Goal: Information Seeking & Learning: Learn about a topic

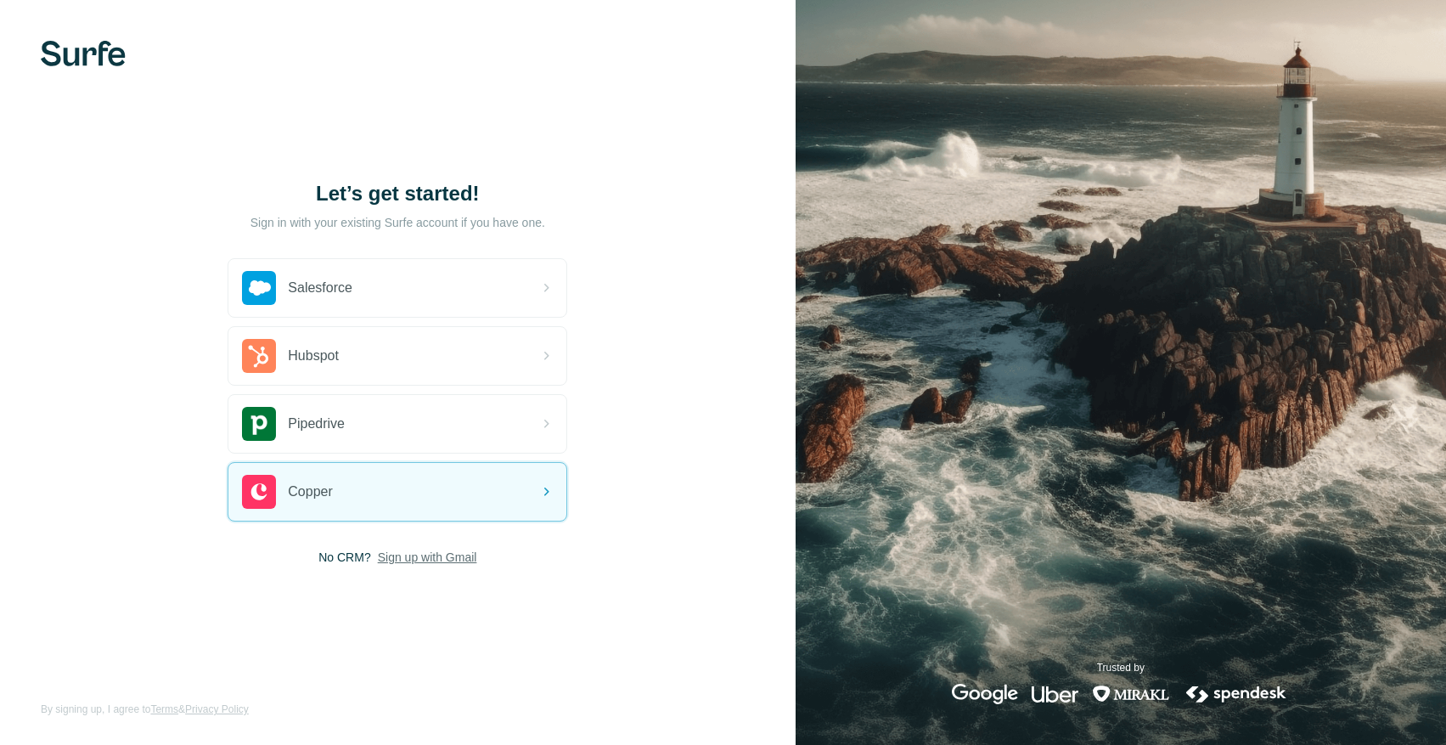
click at [436, 551] on span "Sign up with Gmail" at bounding box center [427, 557] width 99 height 17
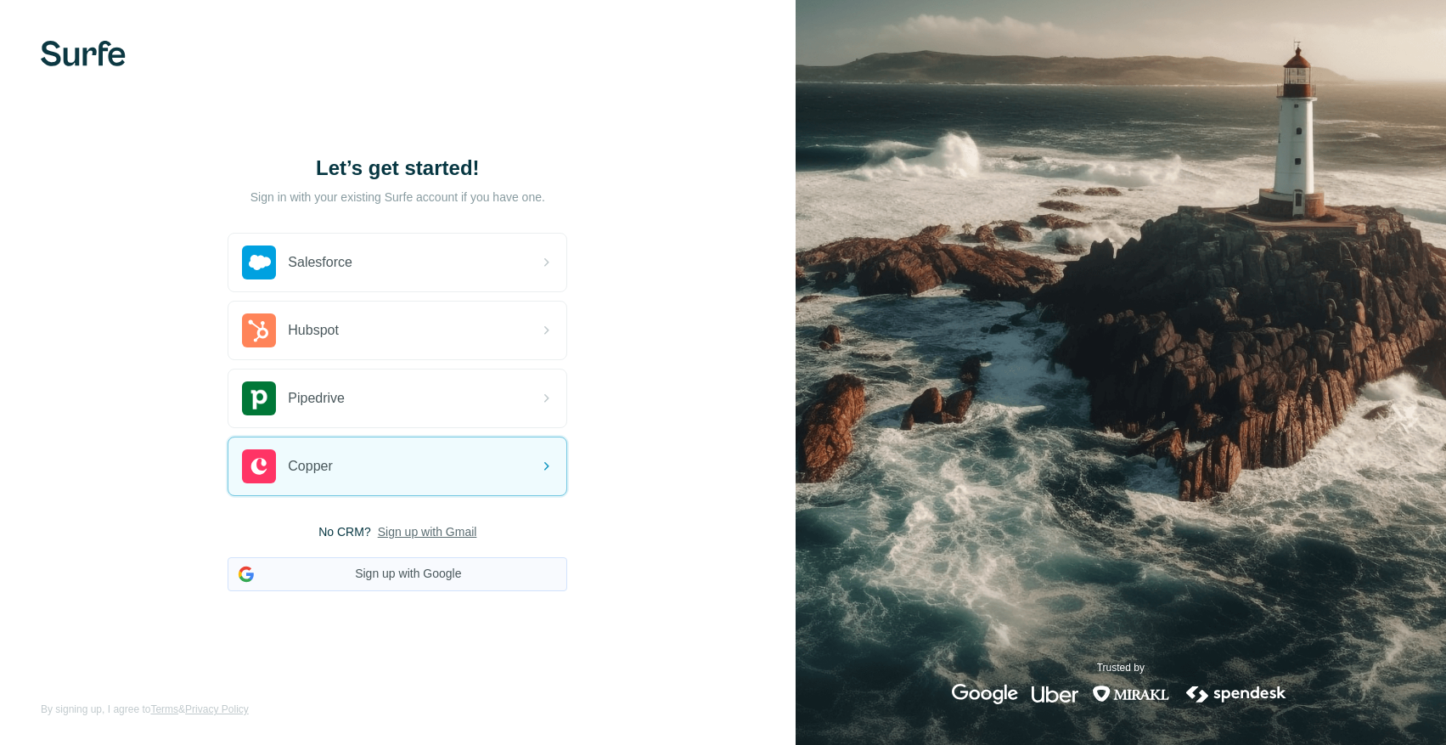
click at [422, 576] on button "Sign up with Google" at bounding box center [398, 574] width 340 height 34
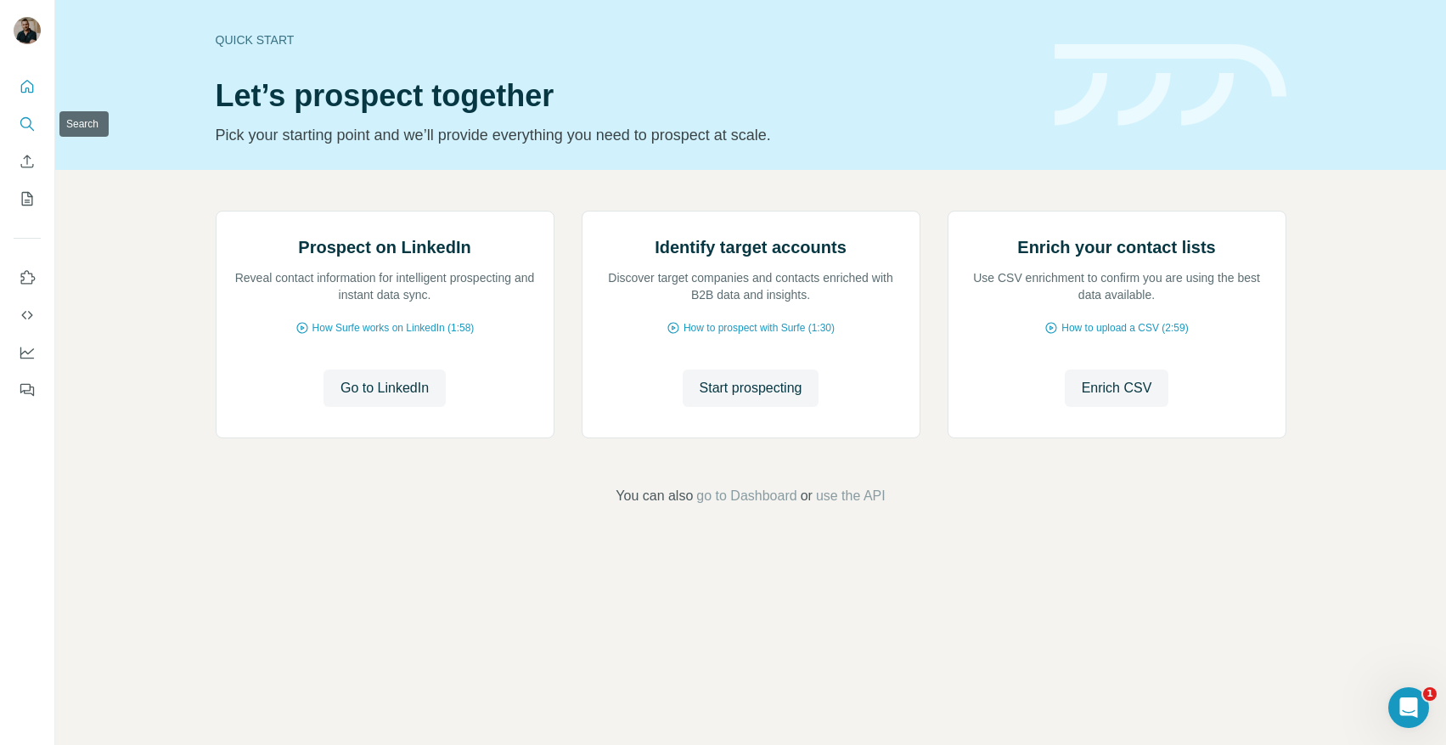
click at [31, 116] on icon "Search" at bounding box center [27, 123] width 17 height 17
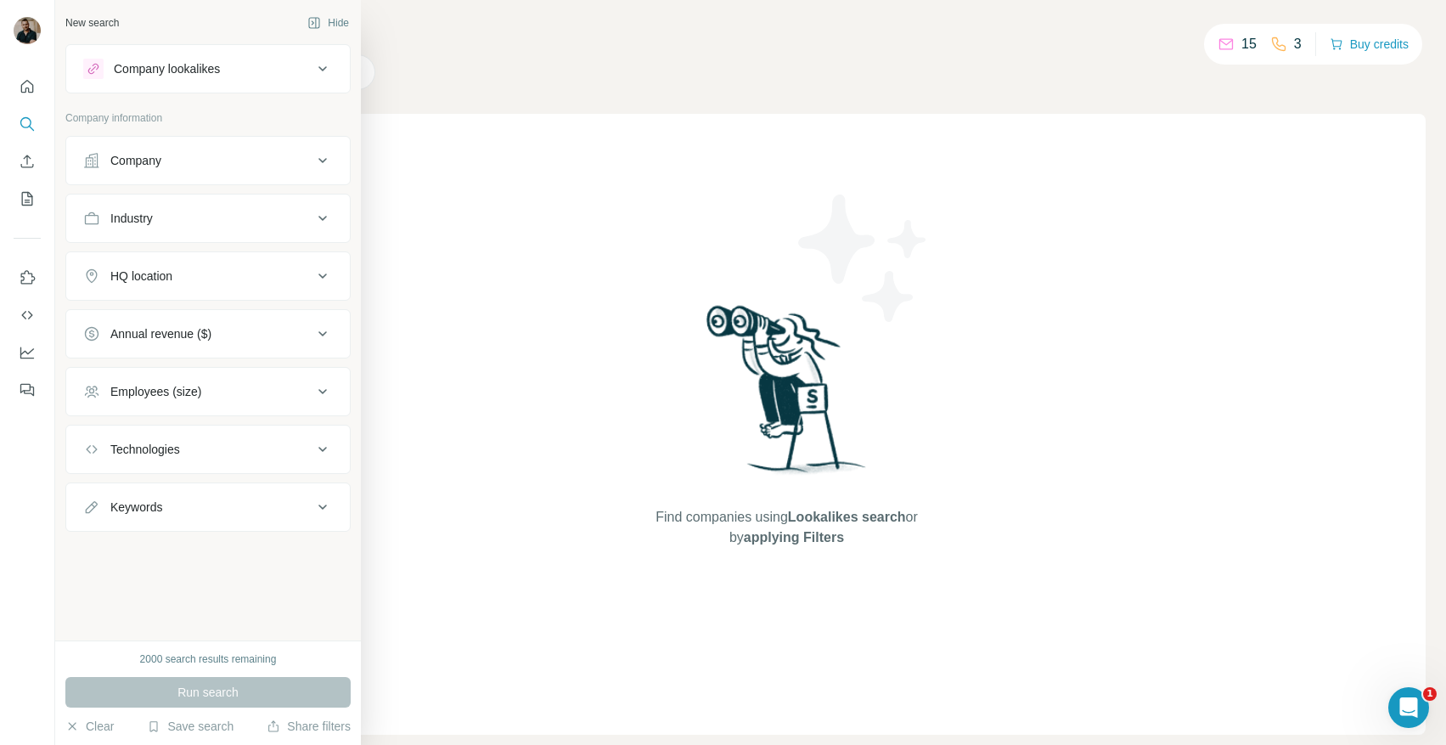
click at [155, 156] on div "Company" at bounding box center [135, 160] width 51 height 17
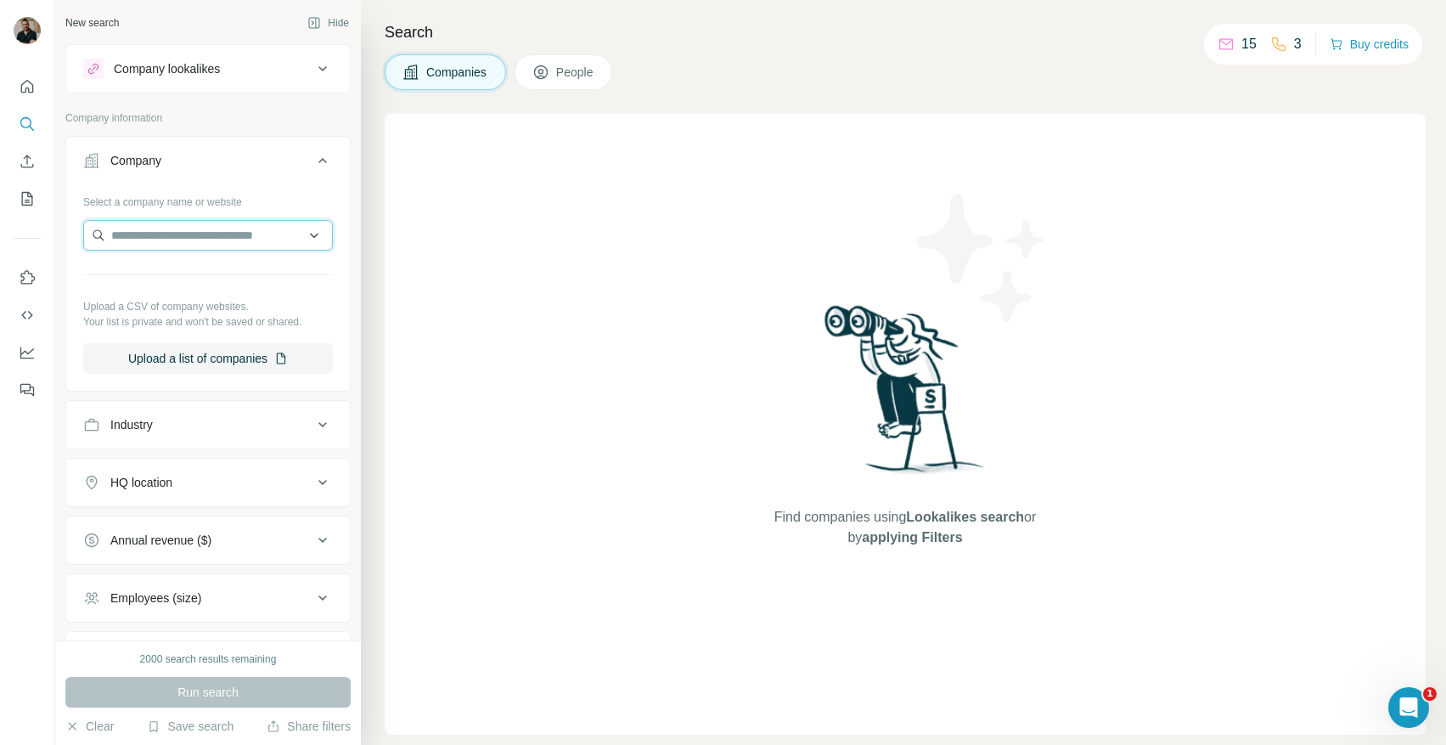
click at [161, 228] on input "text" at bounding box center [208, 235] width 250 height 31
paste input "**********"
type input "**********"
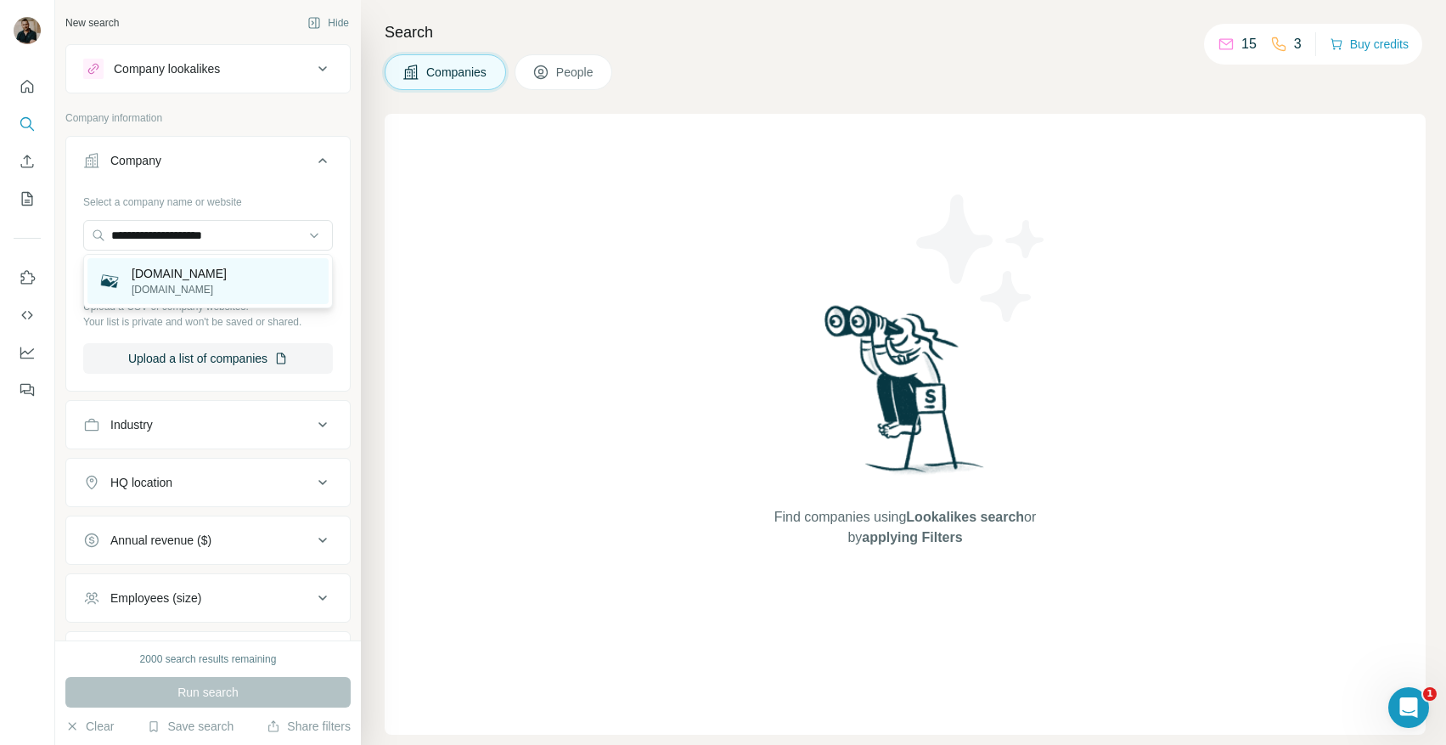
click at [148, 294] on p "[DOMAIN_NAME]" at bounding box center [179, 289] width 95 height 15
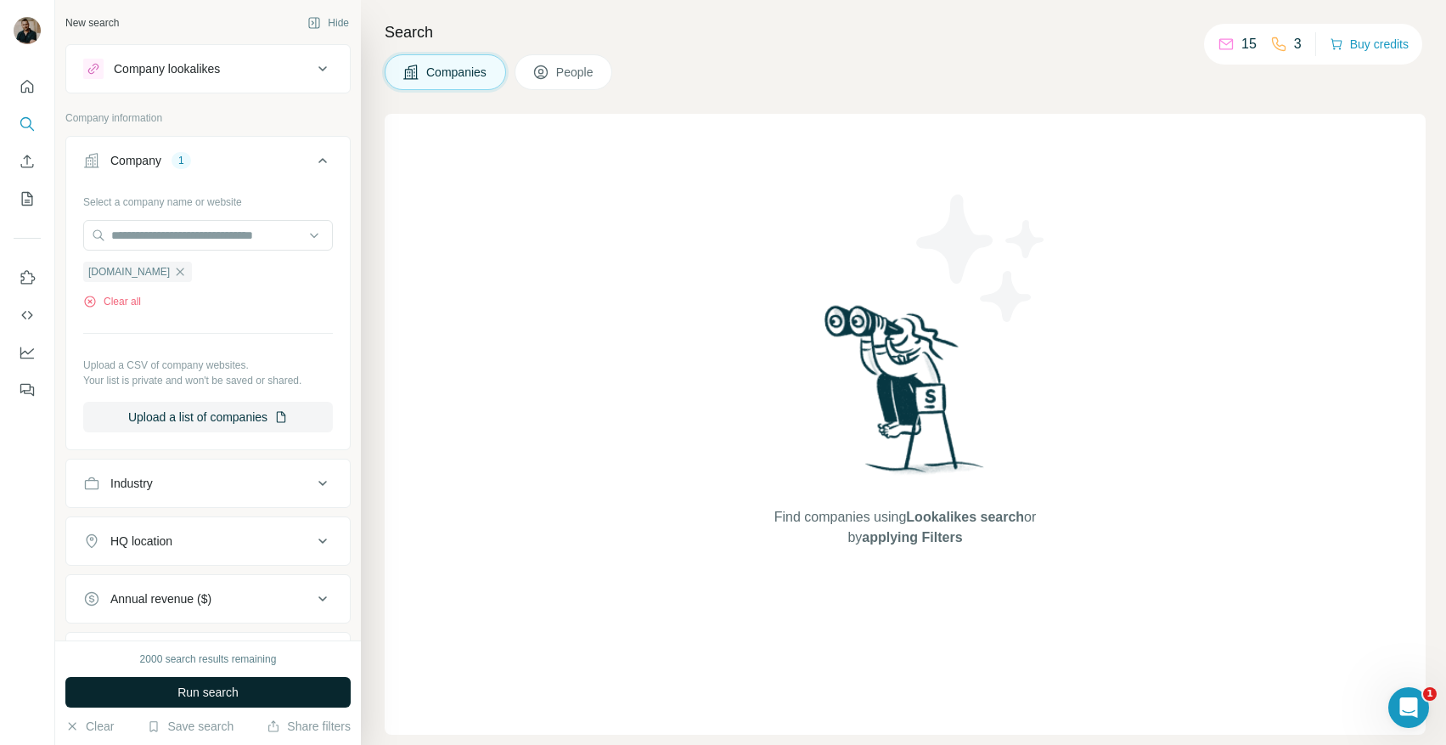
click at [211, 695] on span "Run search" at bounding box center [207, 692] width 61 height 17
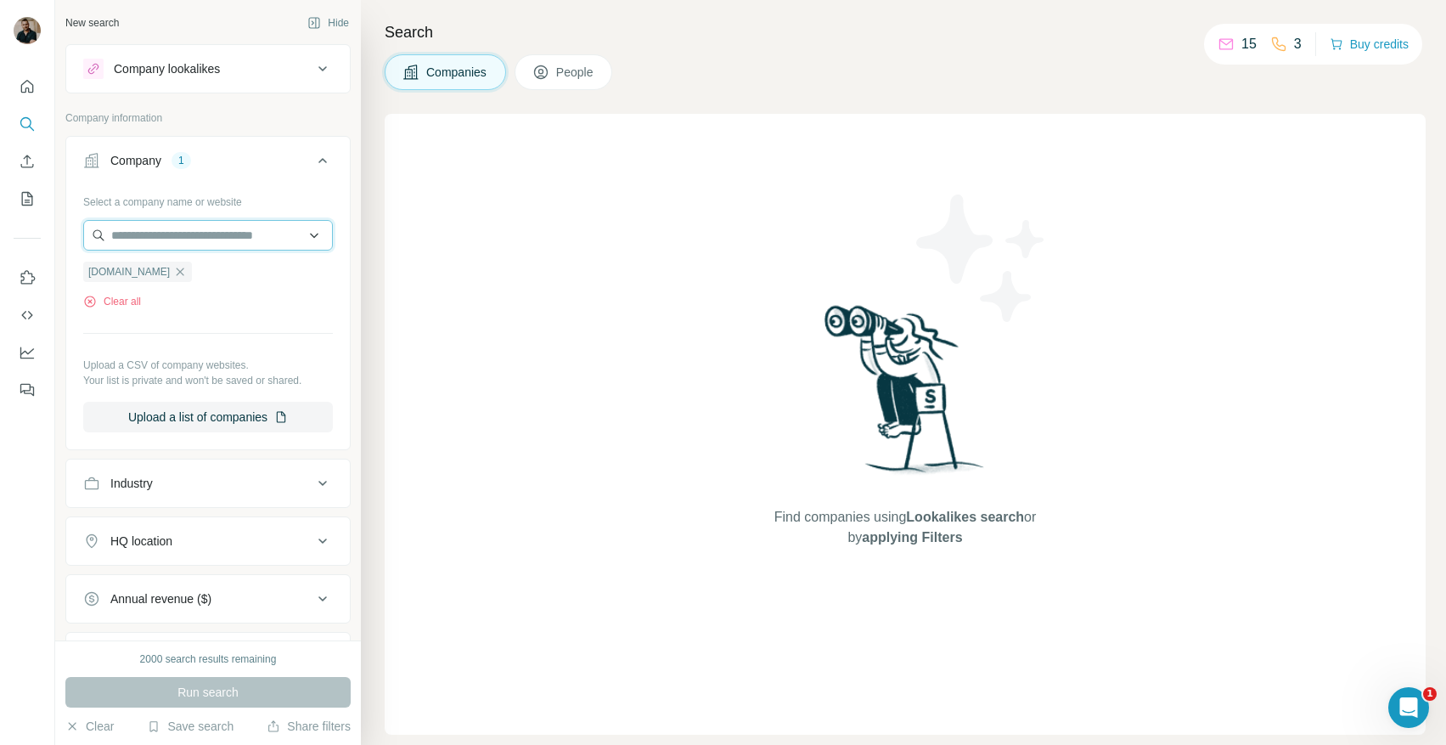
click at [211, 235] on input "text" at bounding box center [208, 235] width 250 height 31
click at [166, 319] on div "Select a company name or website [DOMAIN_NAME] Clear all Upload a CSV of compan…" at bounding box center [208, 310] width 250 height 245
click at [158, 239] on input "text" at bounding box center [208, 235] width 250 height 31
paste input "**********"
drag, startPoint x: 146, startPoint y: 234, endPoint x: 56, endPoint y: 224, distance: 90.6
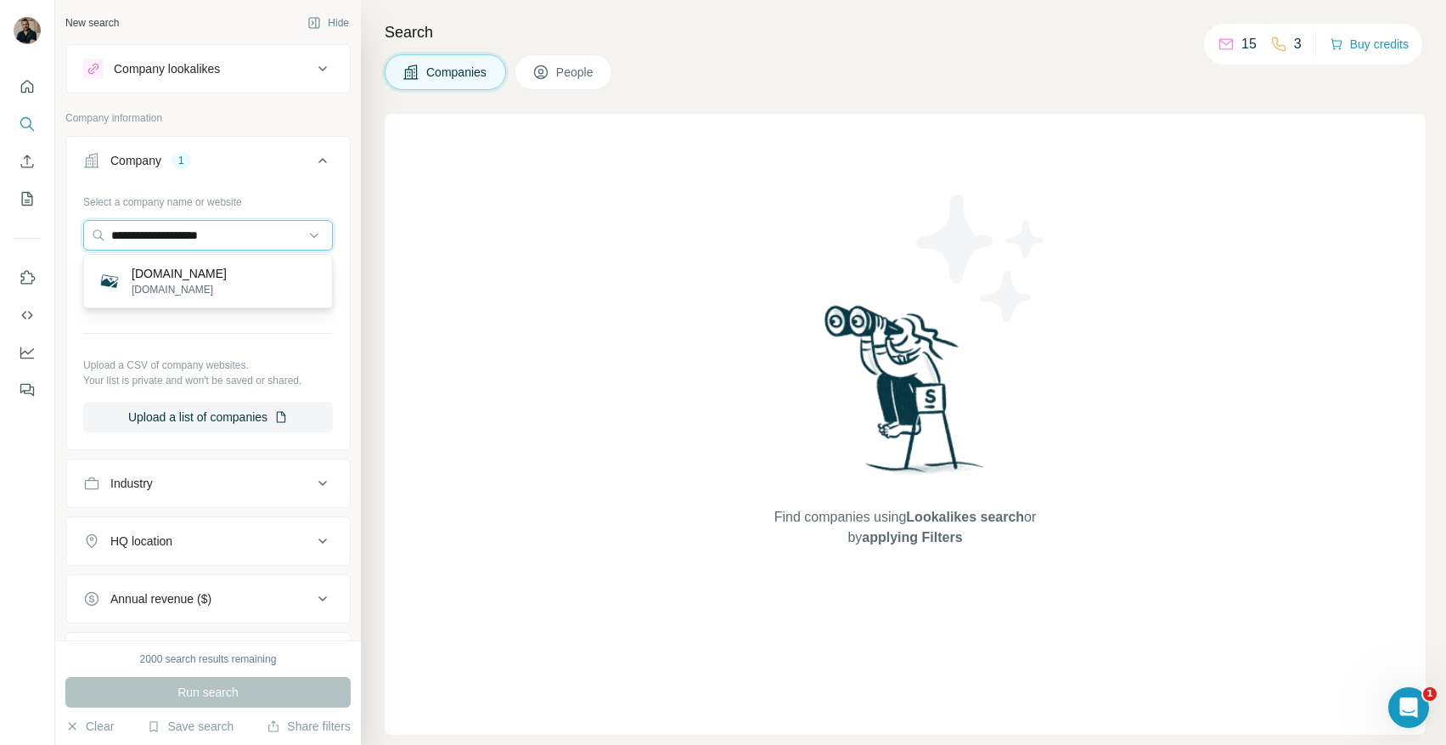
click at [56, 227] on div "**********" at bounding box center [208, 320] width 306 height 640
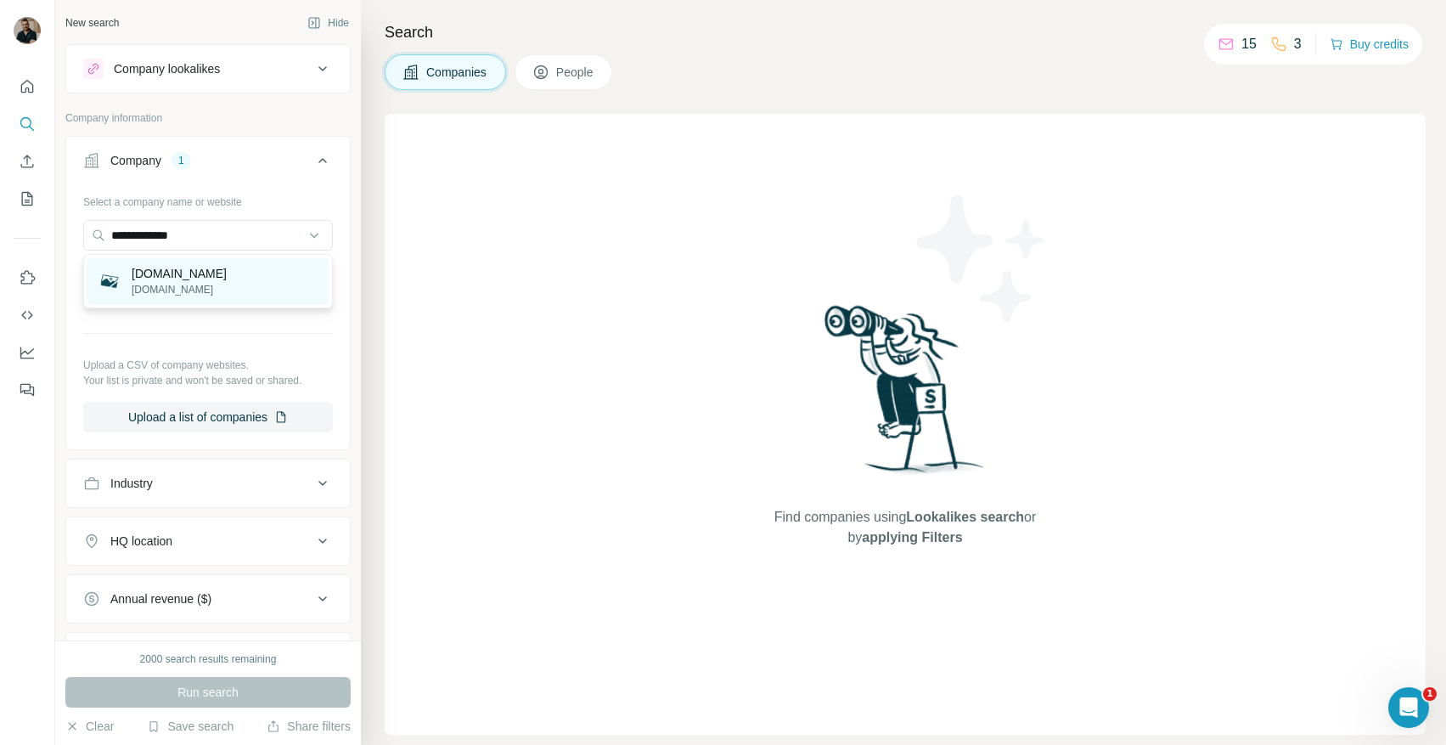
click at [157, 269] on p "[DOMAIN_NAME]" at bounding box center [179, 273] width 95 height 17
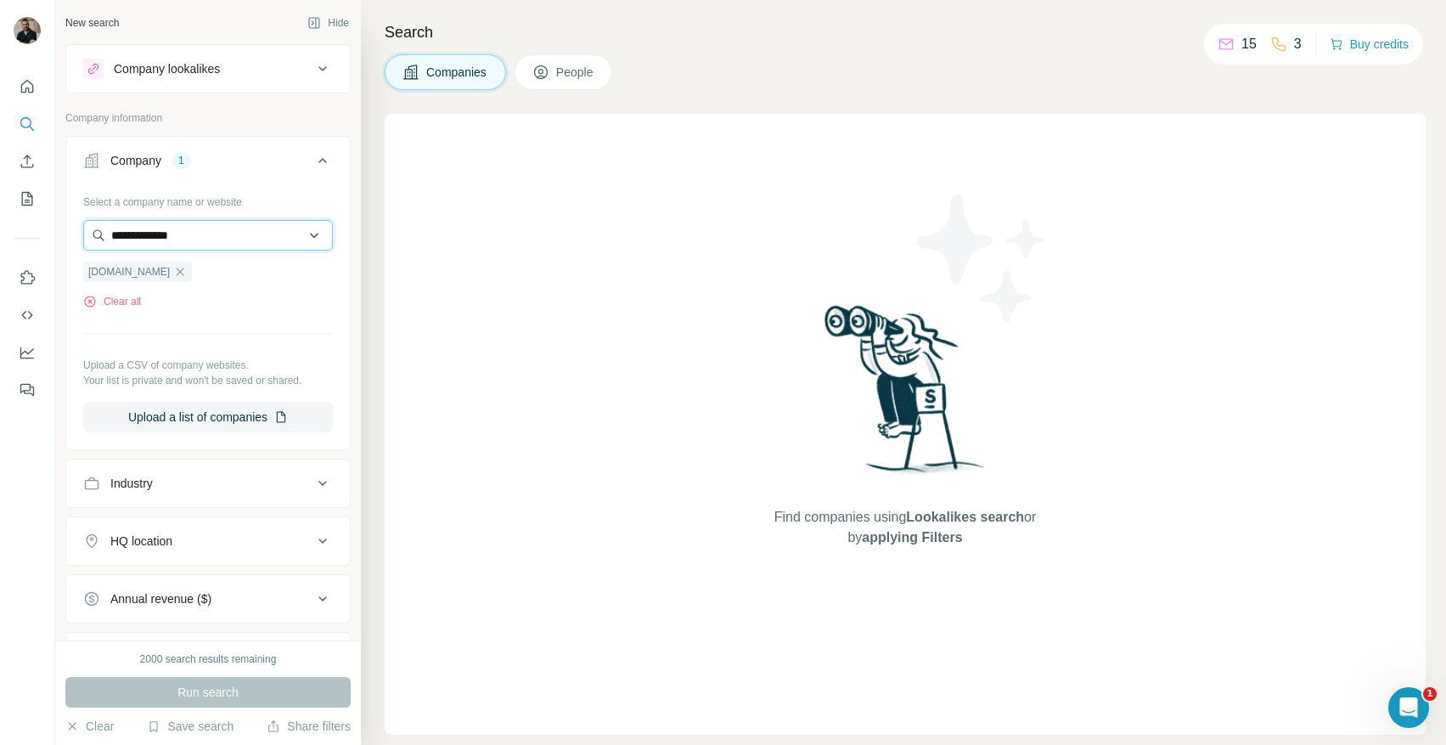
click at [236, 242] on input "**********" at bounding box center [208, 235] width 250 height 31
paste input "**********"
type input "**********"
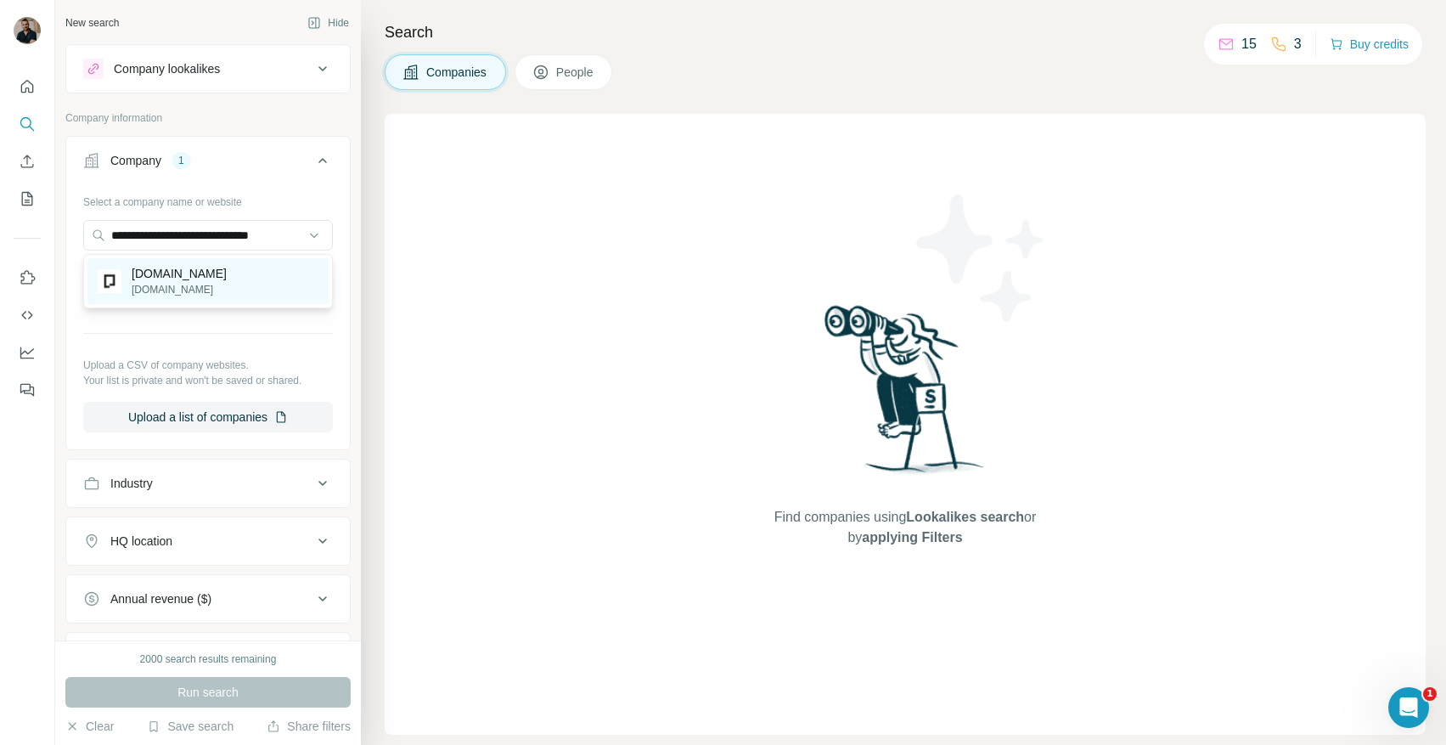
click at [223, 273] on p "[DOMAIN_NAME]" at bounding box center [179, 273] width 95 height 17
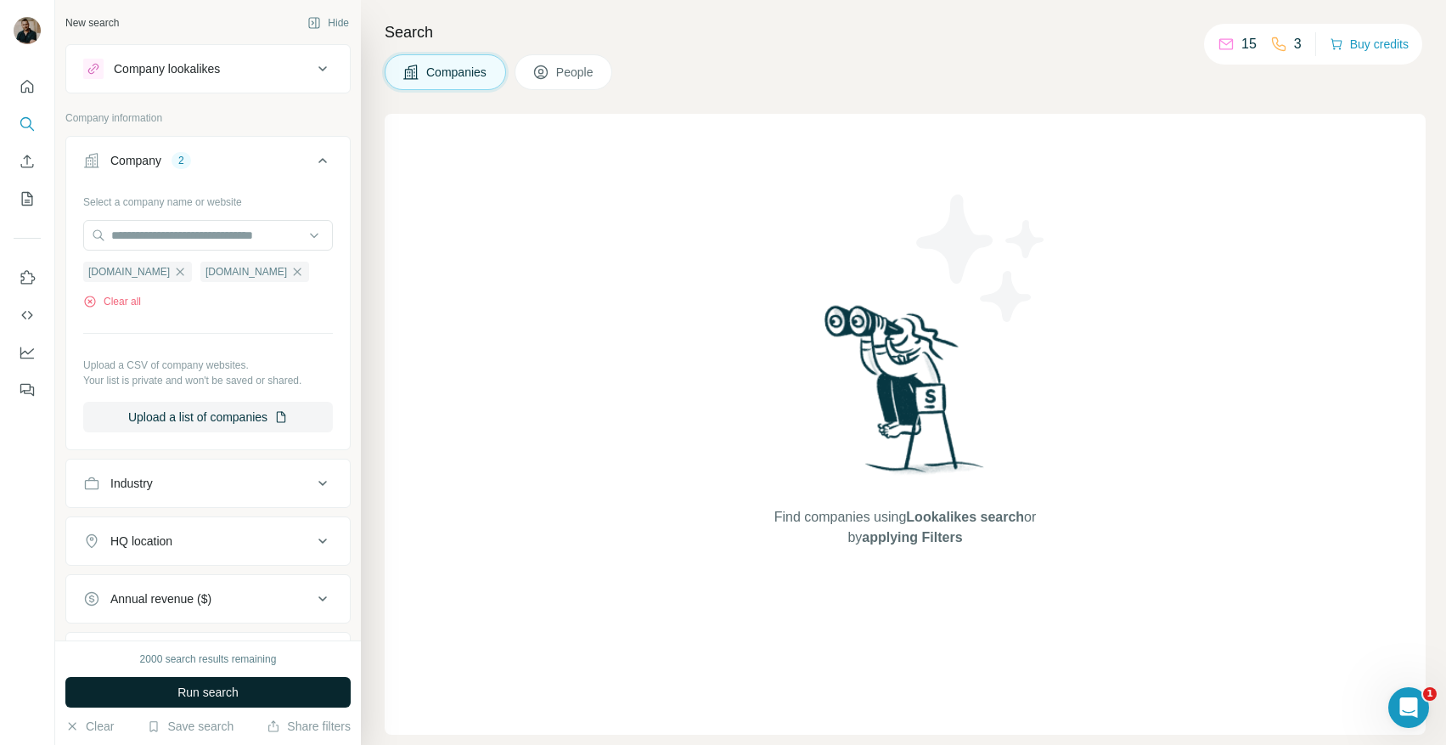
click at [234, 693] on span "Run search" at bounding box center [207, 692] width 61 height 17
click at [290, 273] on icon "button" at bounding box center [297, 272] width 14 height 14
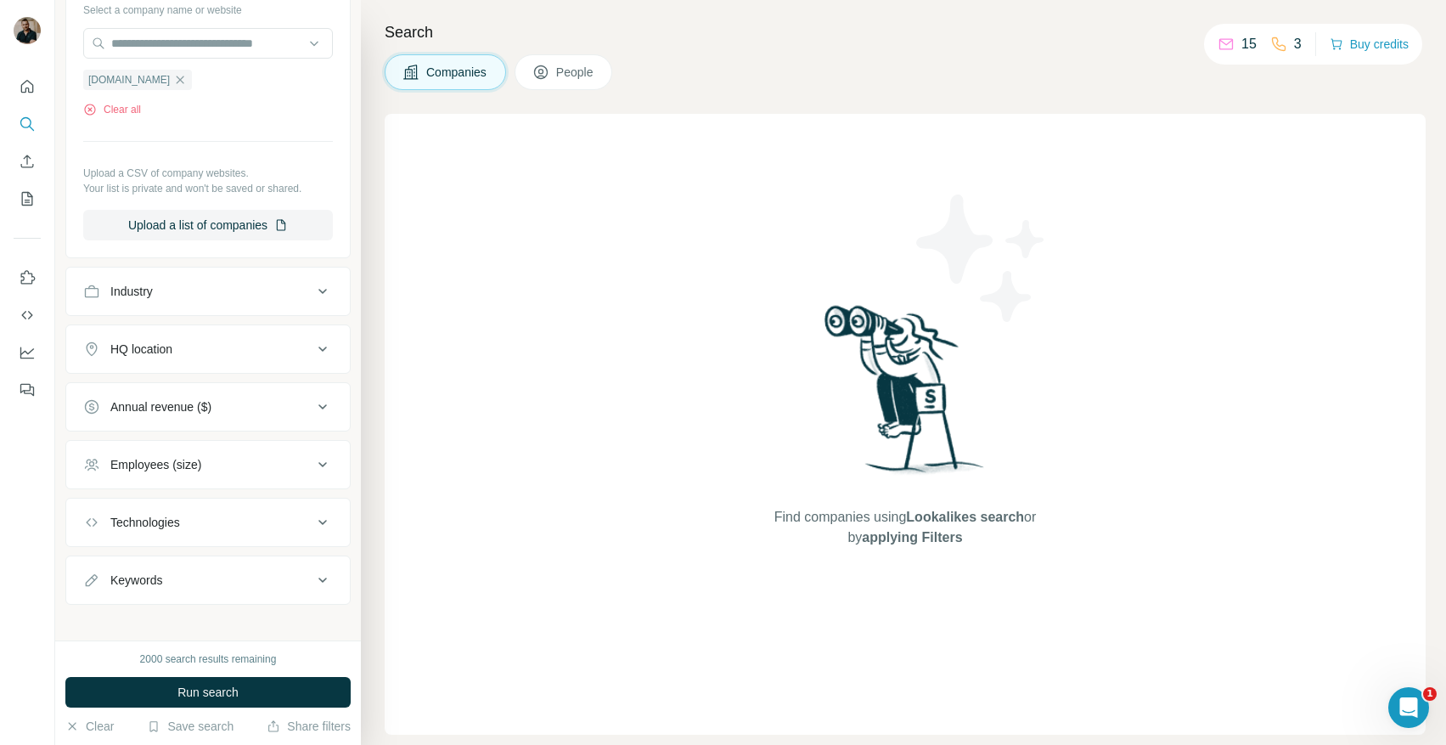
scroll to position [204, 0]
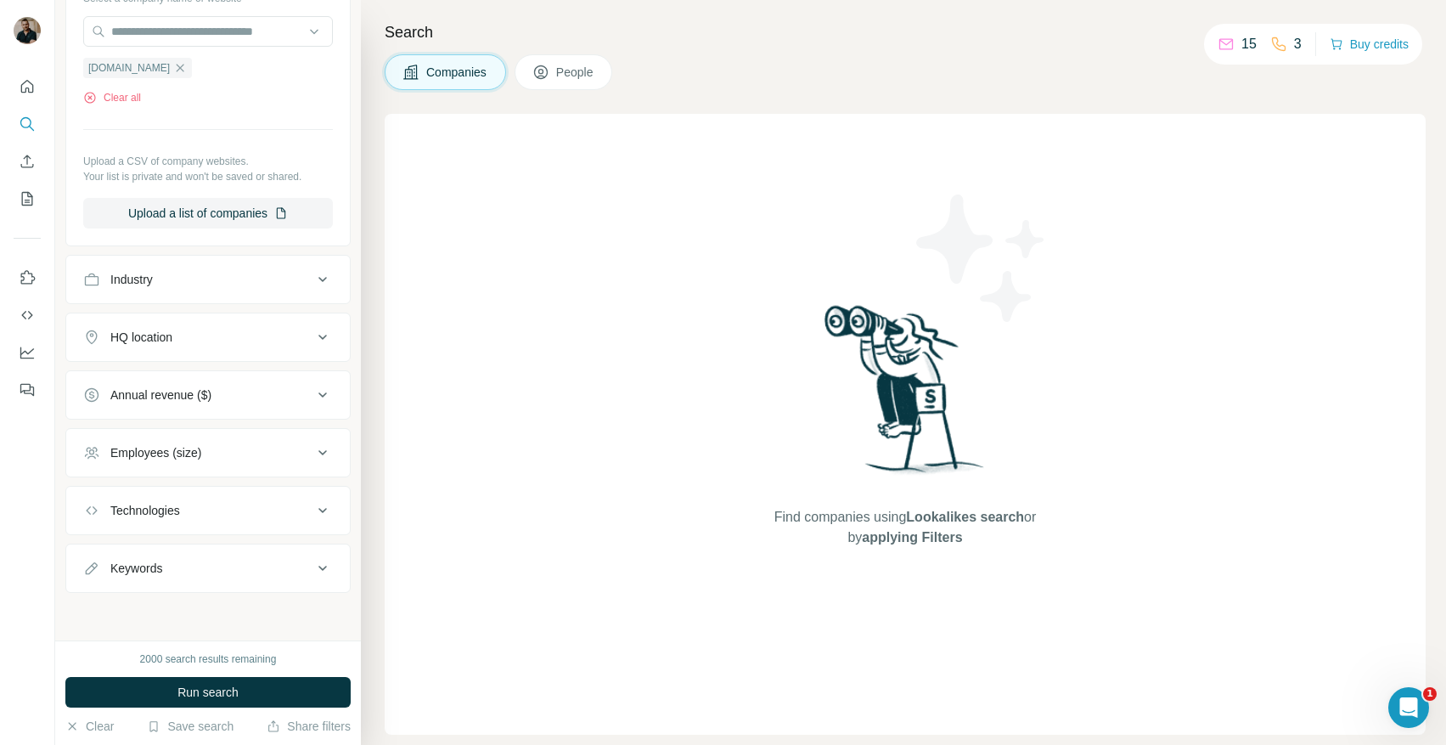
click at [214, 292] on button "Industry" at bounding box center [208, 279] width 284 height 41
click at [219, 383] on div "HQ location" at bounding box center [197, 388] width 229 height 17
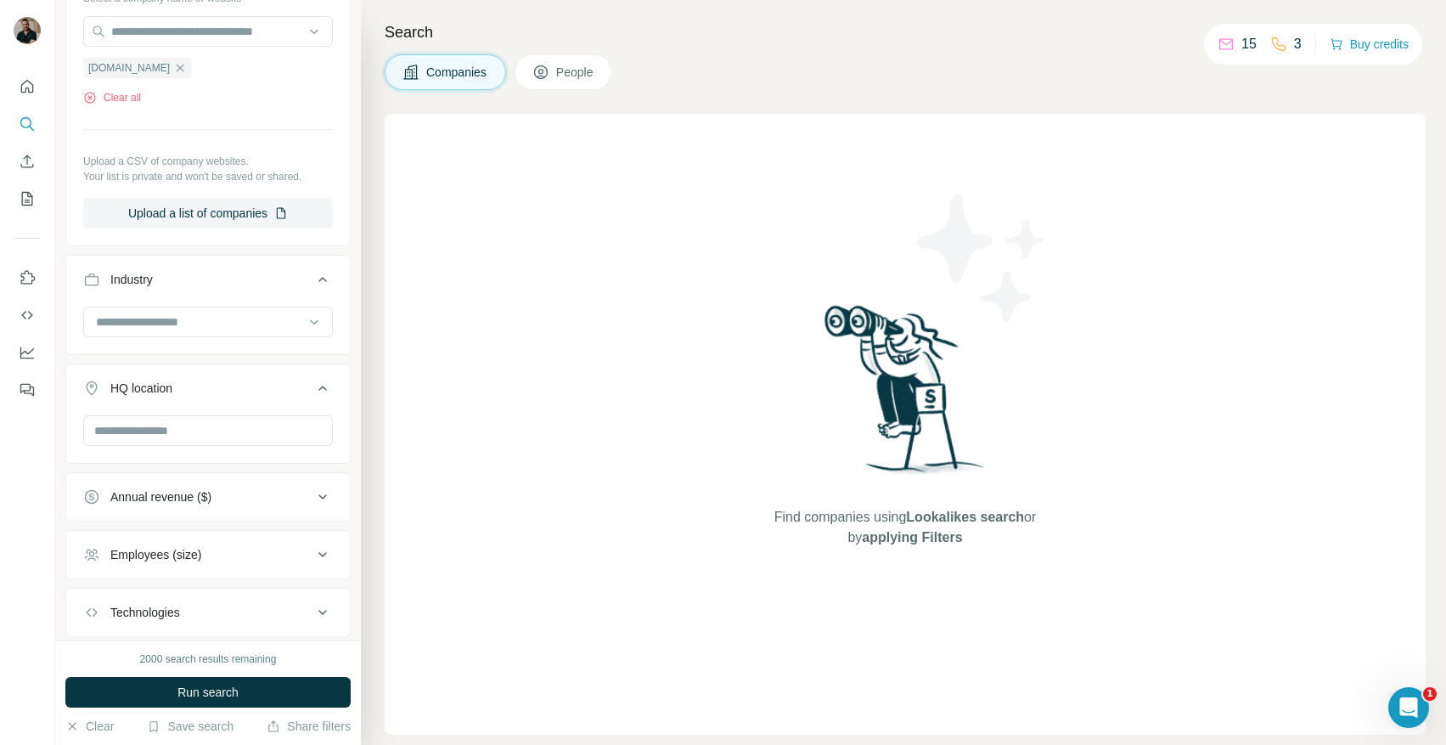
click at [221, 493] on div "Annual revenue ($)" at bounding box center [197, 496] width 229 height 17
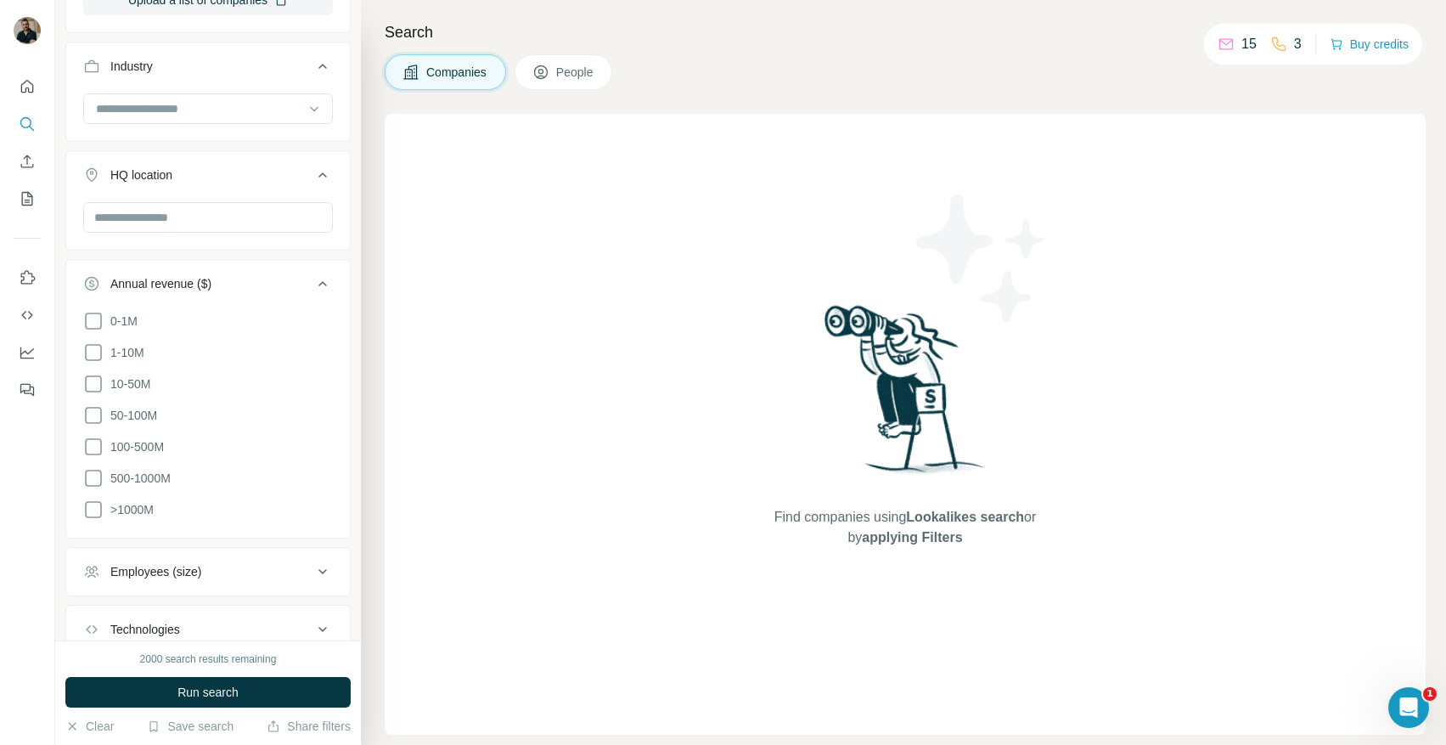
scroll to position [533, 0]
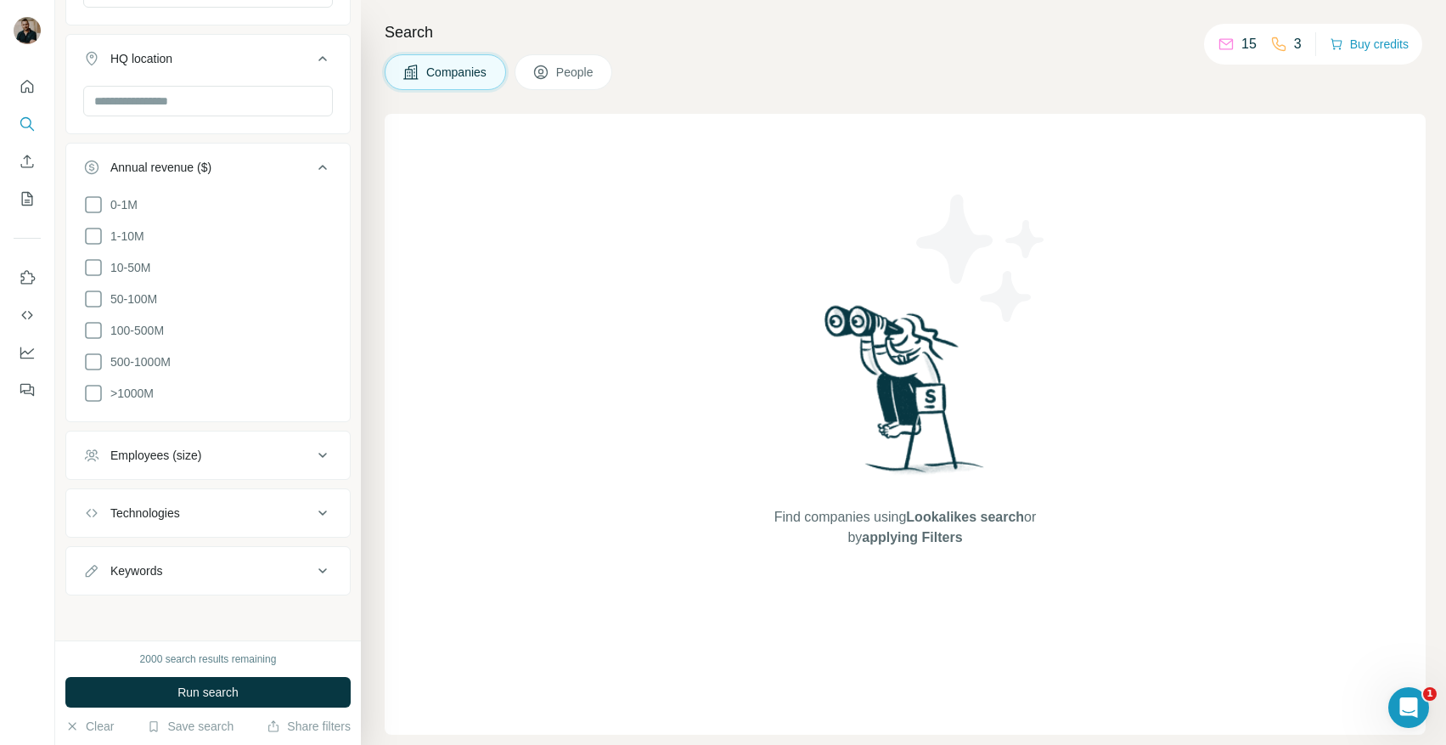
click at [225, 453] on div "Employees (size)" at bounding box center [197, 455] width 229 height 17
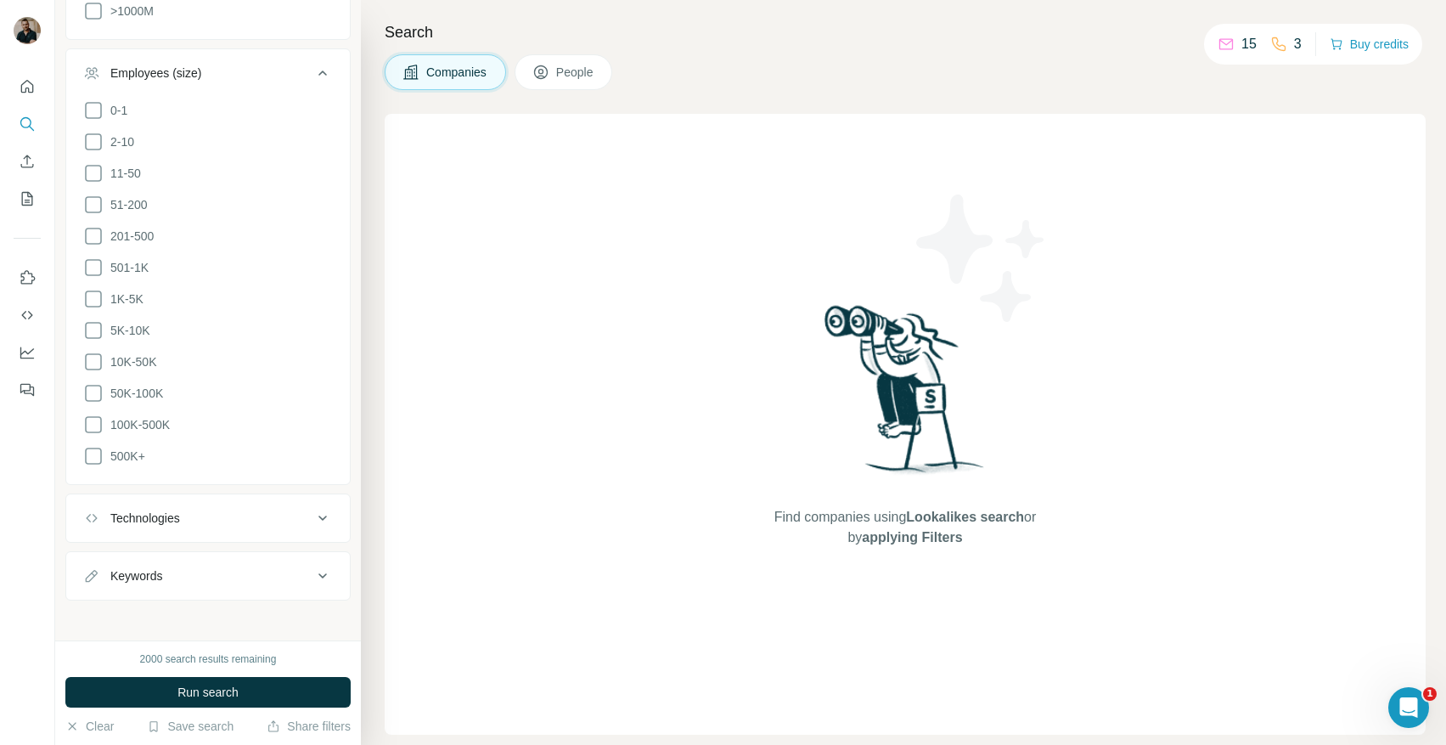
click at [210, 509] on div "Technologies" at bounding box center [197, 517] width 229 height 17
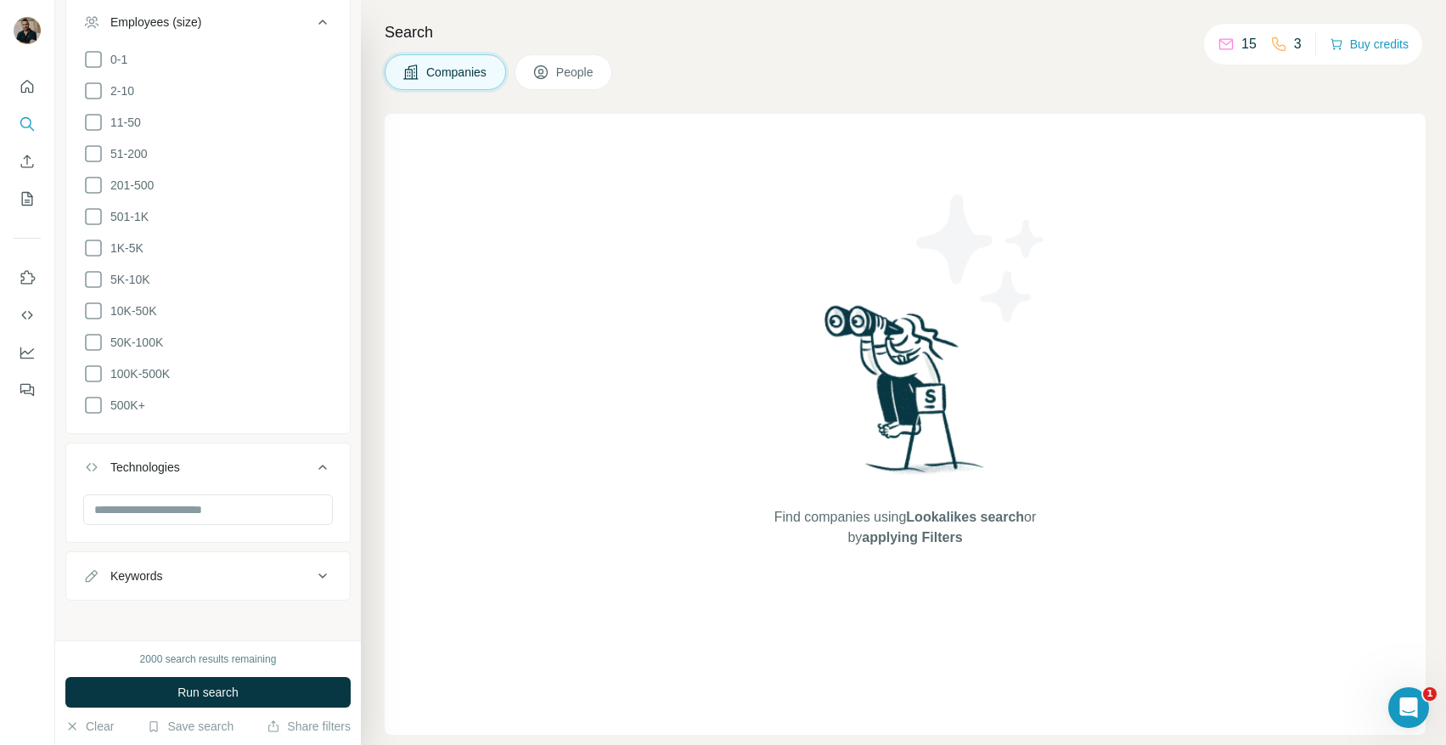
click at [197, 571] on div "Keywords" at bounding box center [197, 575] width 229 height 17
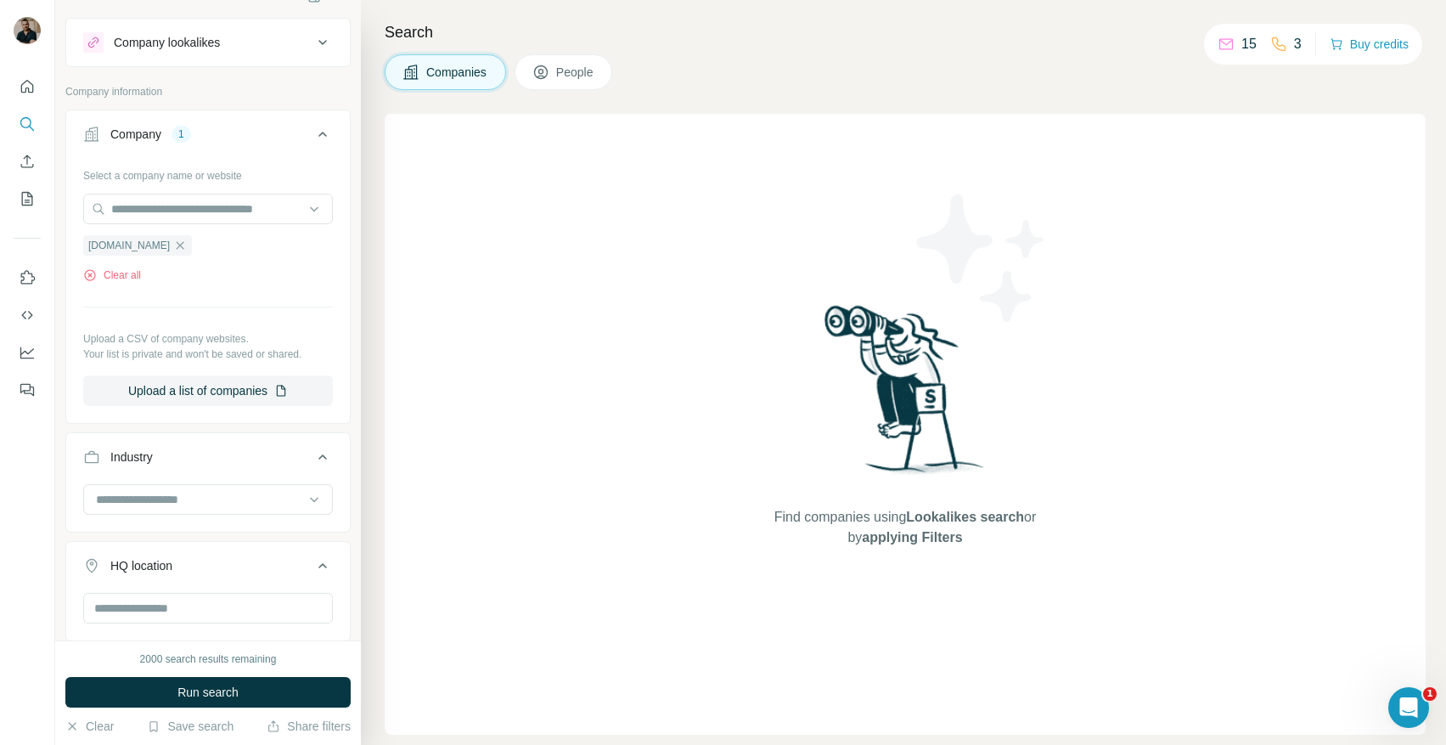
scroll to position [0, 0]
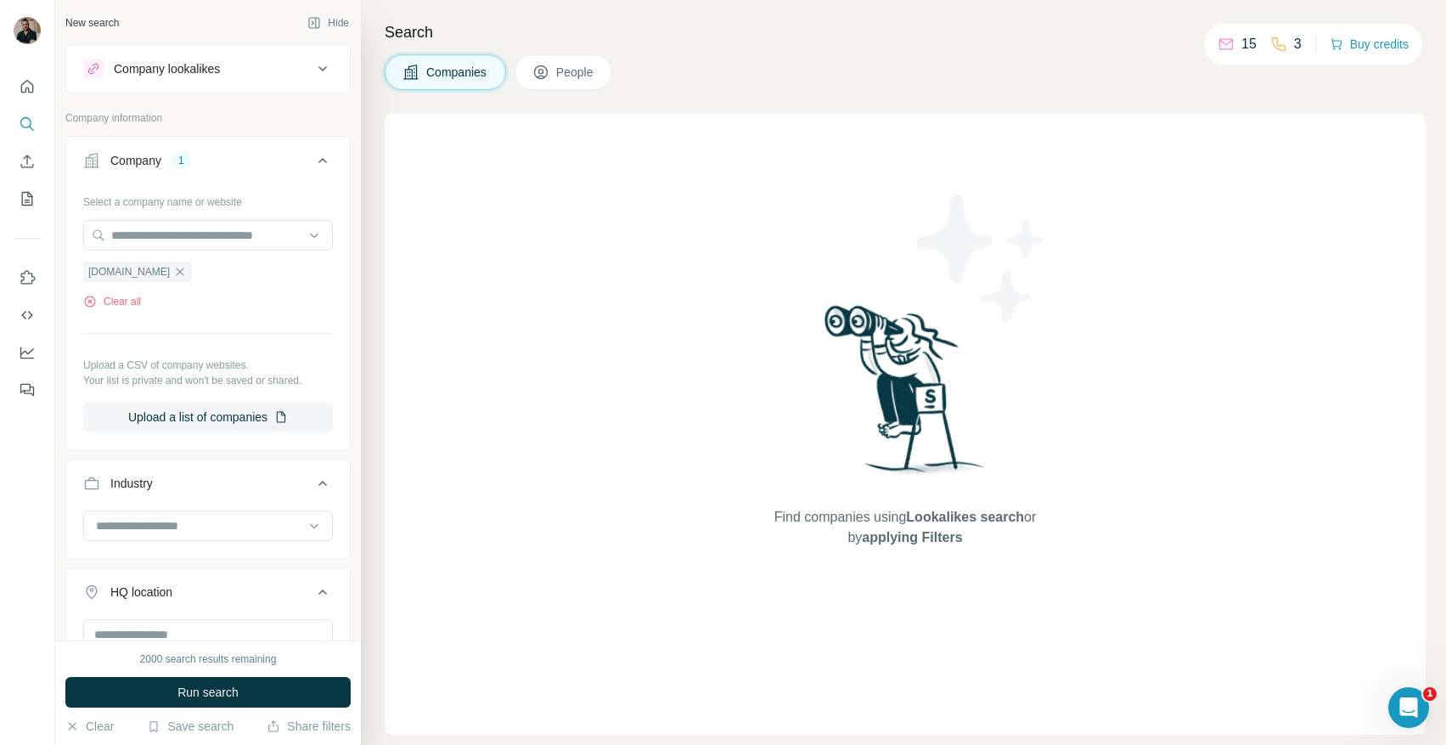
click at [214, 69] on div "Company lookalikes" at bounding box center [167, 68] width 106 height 17
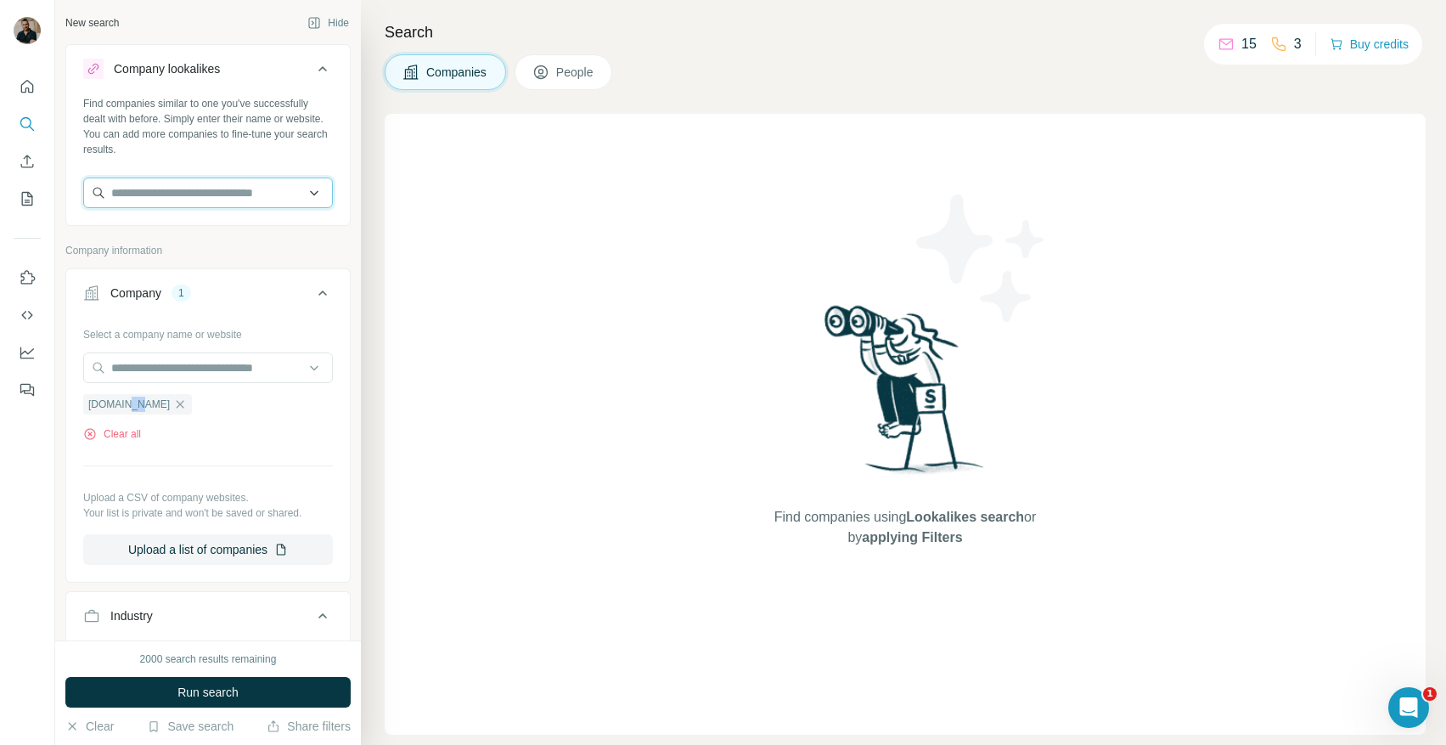
click at [150, 183] on input "text" at bounding box center [208, 192] width 250 height 31
paste input "**"
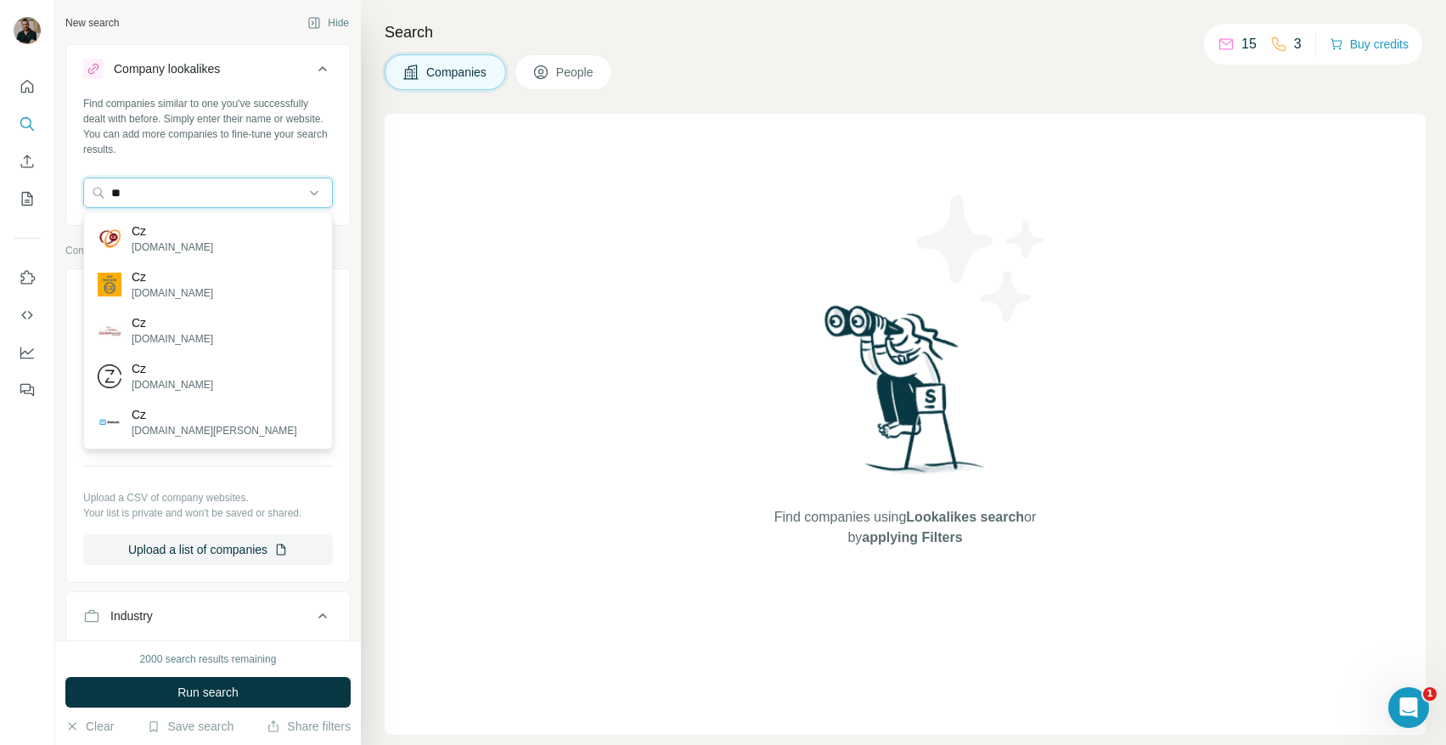
paste input "**********"
type input "**********"
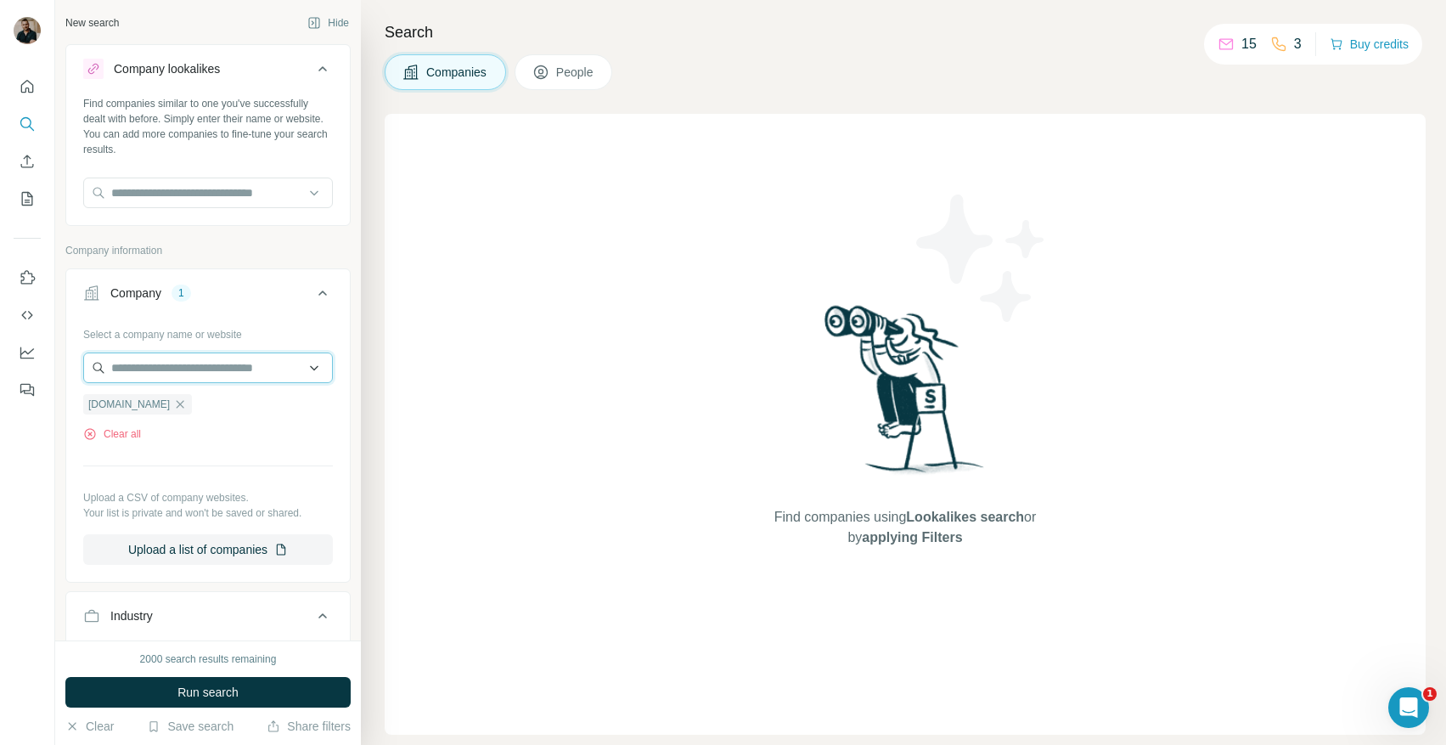
click at [186, 361] on input "text" at bounding box center [208, 367] width 250 height 31
paste input "**********"
paste input "text"
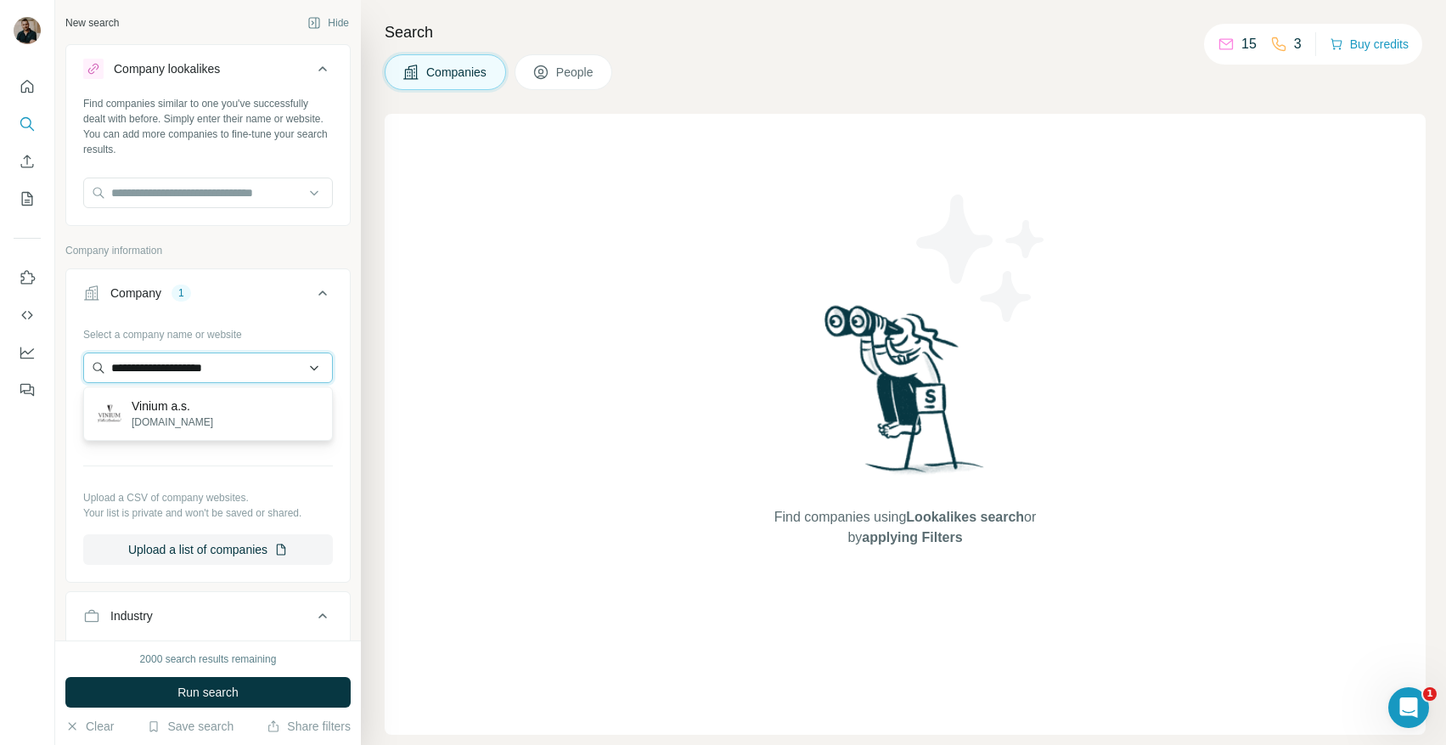
scroll to position [0, 0]
type input "**********"
click at [176, 413] on p "Vinium a.s." at bounding box center [173, 405] width 82 height 17
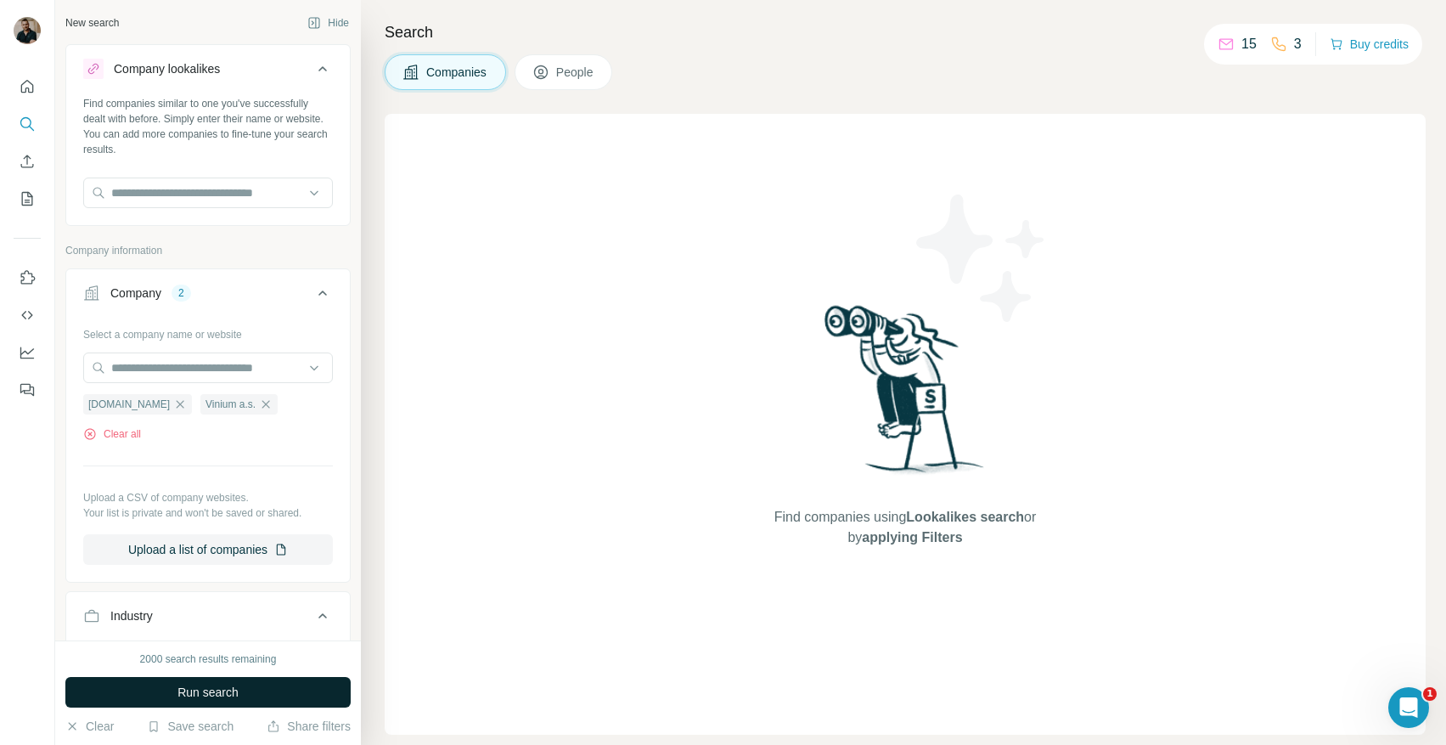
click at [223, 686] on span "Run search" at bounding box center [207, 692] width 61 height 17
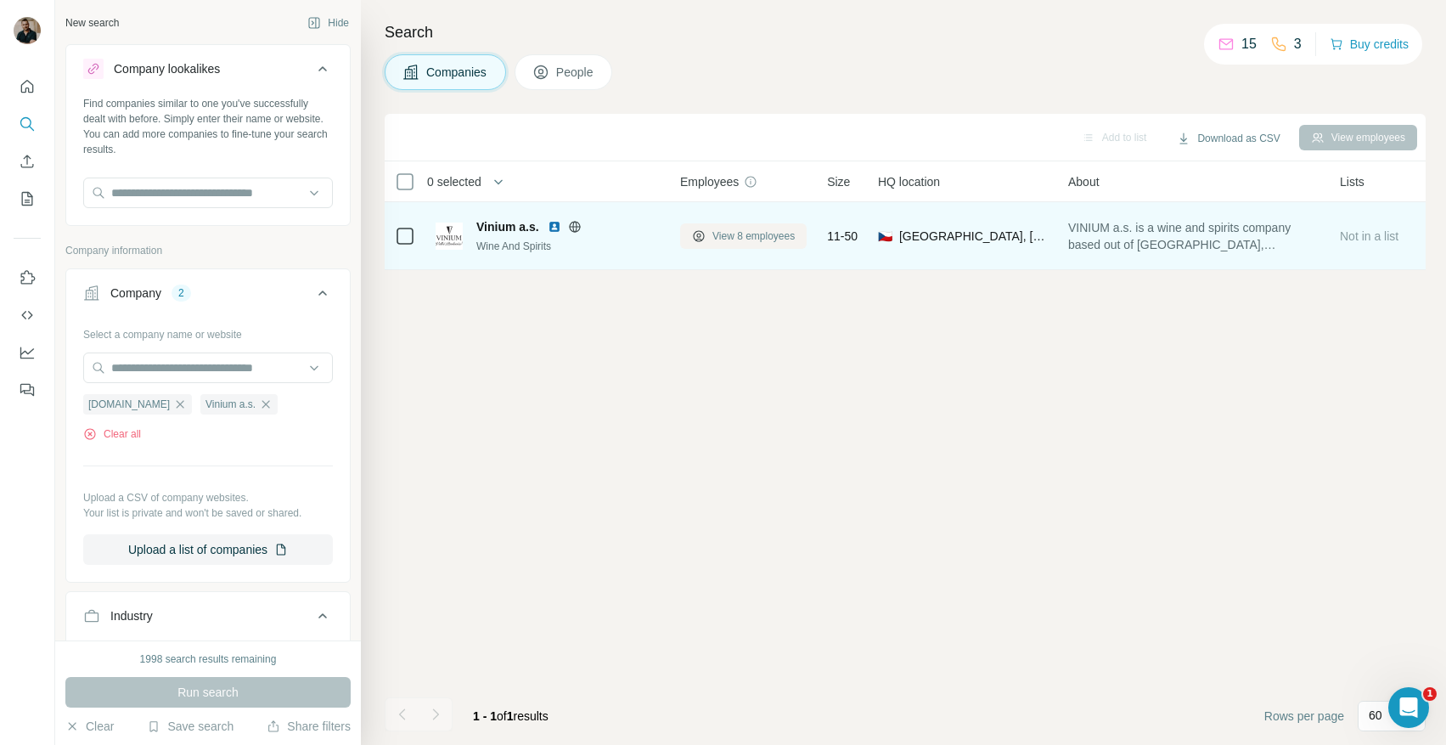
click at [735, 239] on span "View 8 employees" at bounding box center [753, 235] width 82 height 15
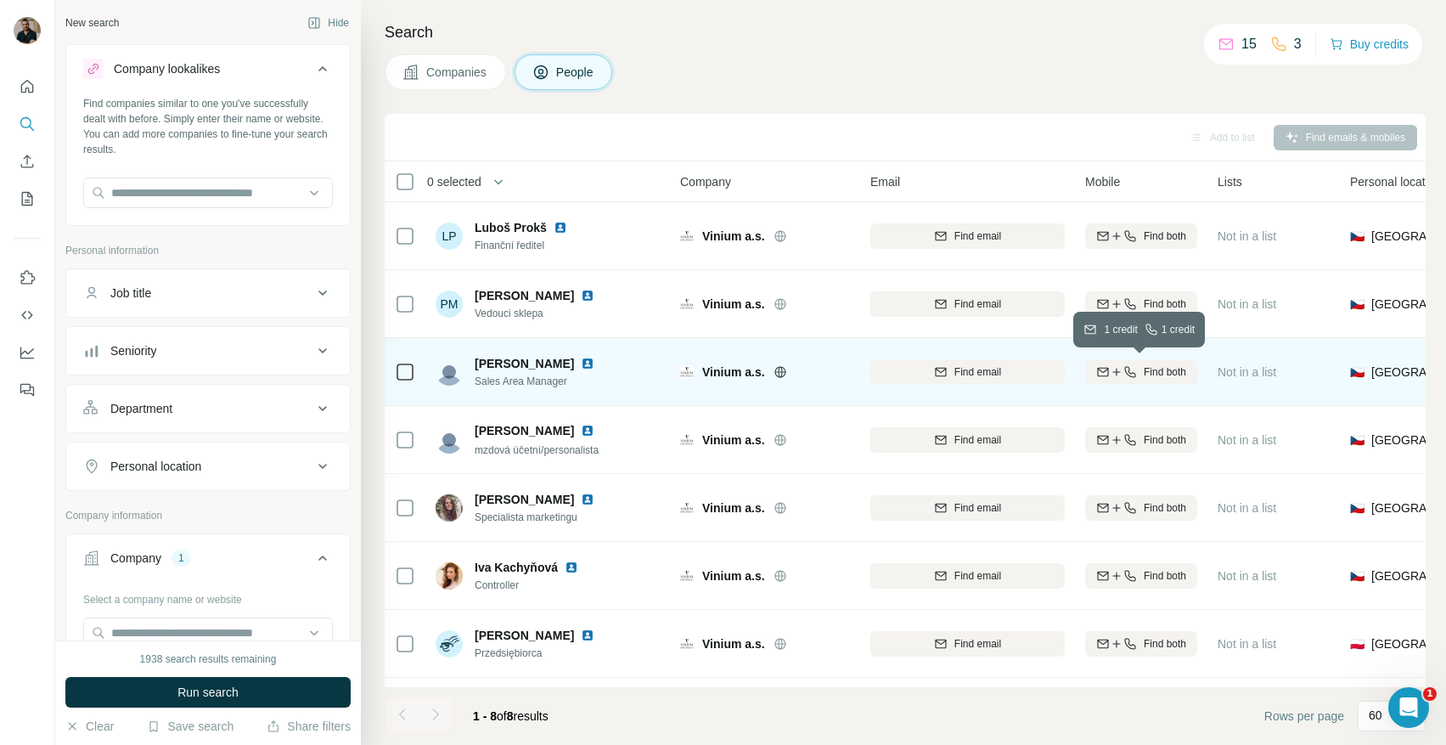
click at [1115, 374] on icon "button" at bounding box center [1117, 372] width 14 height 14
drag, startPoint x: 477, startPoint y: 380, endPoint x: 572, endPoint y: 380, distance: 95.1
click at [572, 380] on div "[PERSON_NAME] Sales Area Manager" at bounding box center [549, 371] width 226 height 47
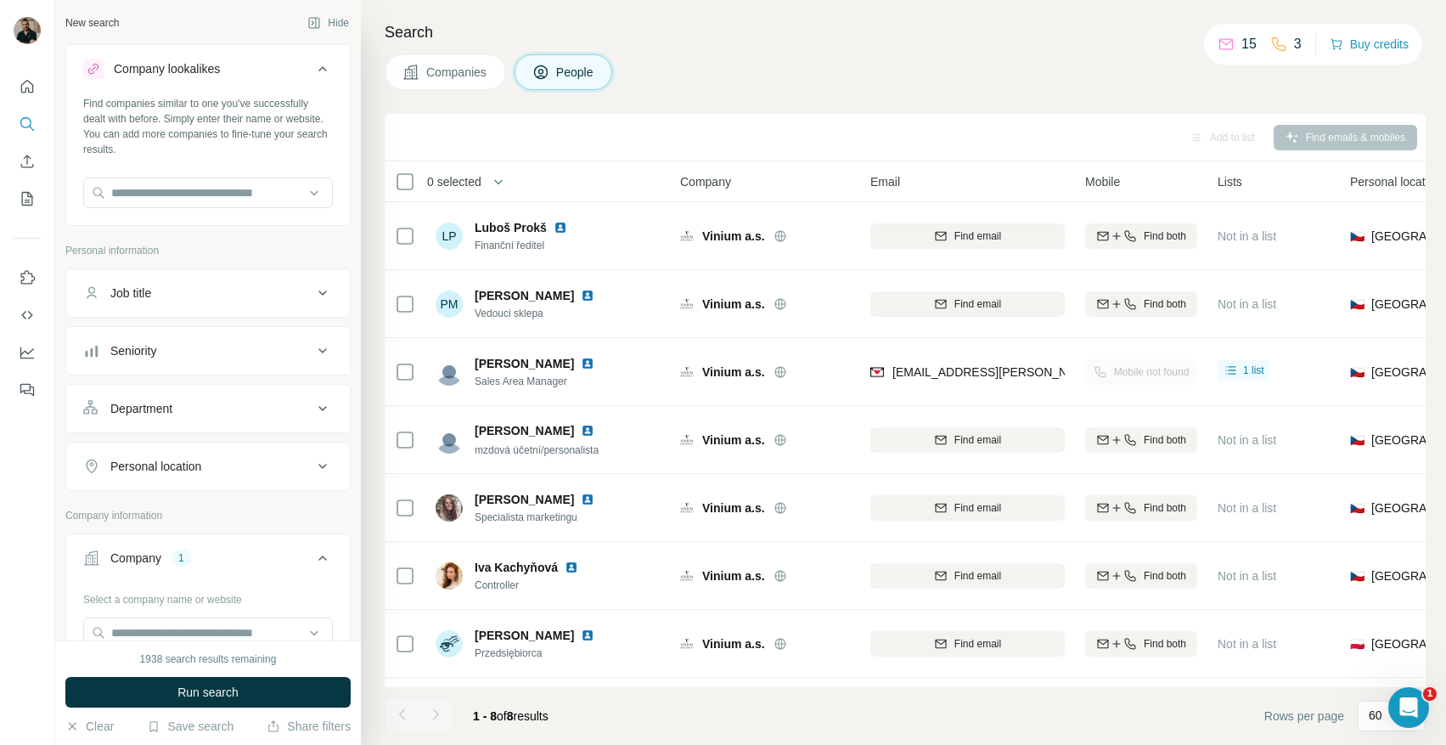
click at [1241, 39] on p "15" at bounding box center [1248, 44] width 15 height 20
click at [156, 194] on input "text" at bounding box center [208, 192] width 250 height 31
paste input "**********"
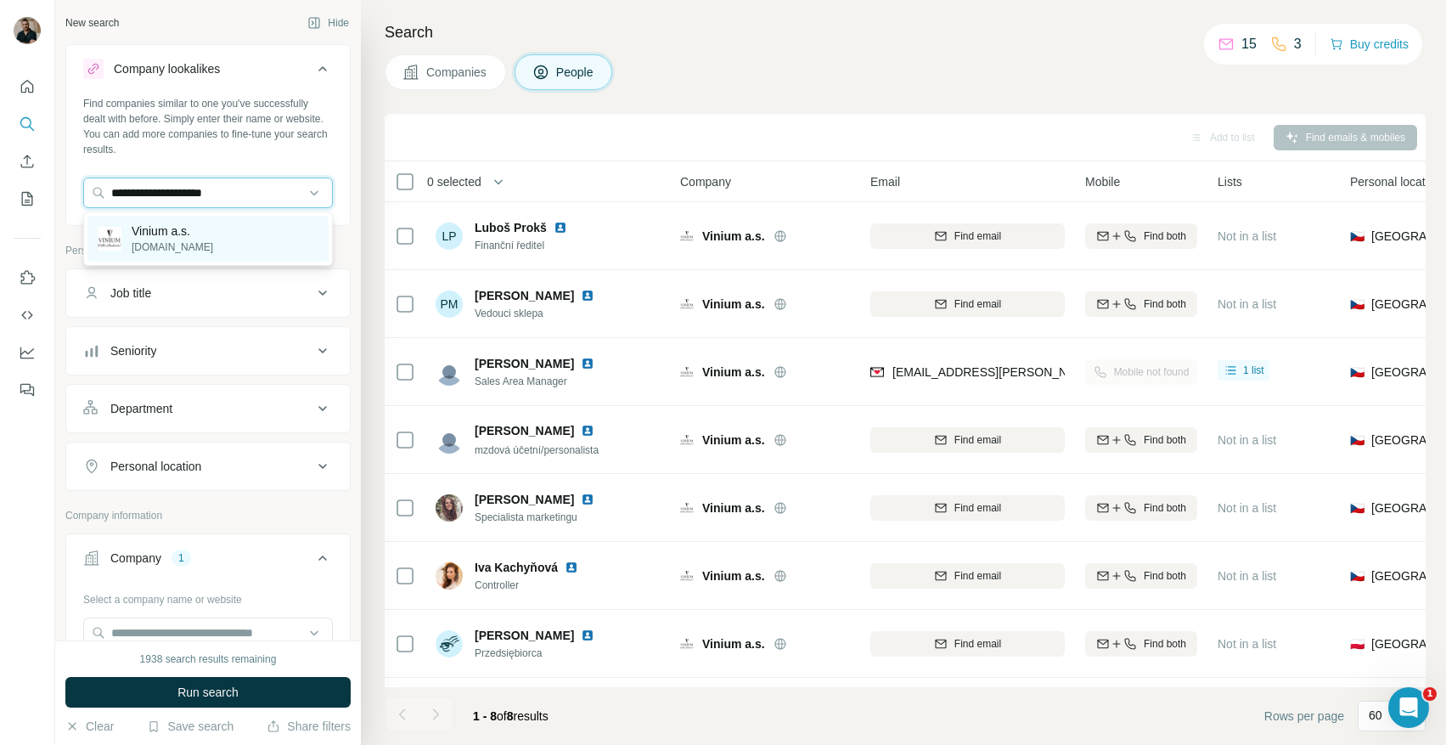
type input "**********"
click at [170, 228] on p "Vinium a.s." at bounding box center [173, 230] width 82 height 17
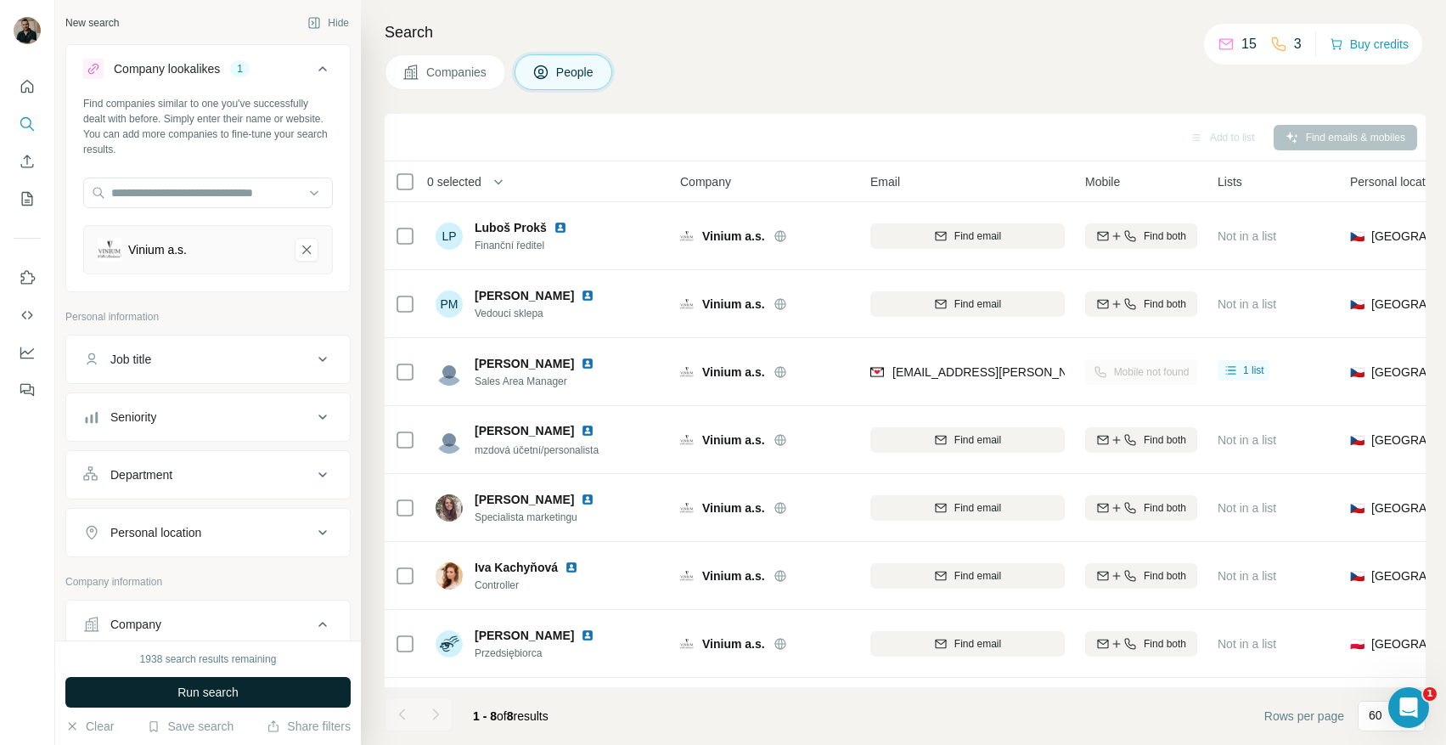
click at [235, 690] on span "Run search" at bounding box center [207, 692] width 61 height 17
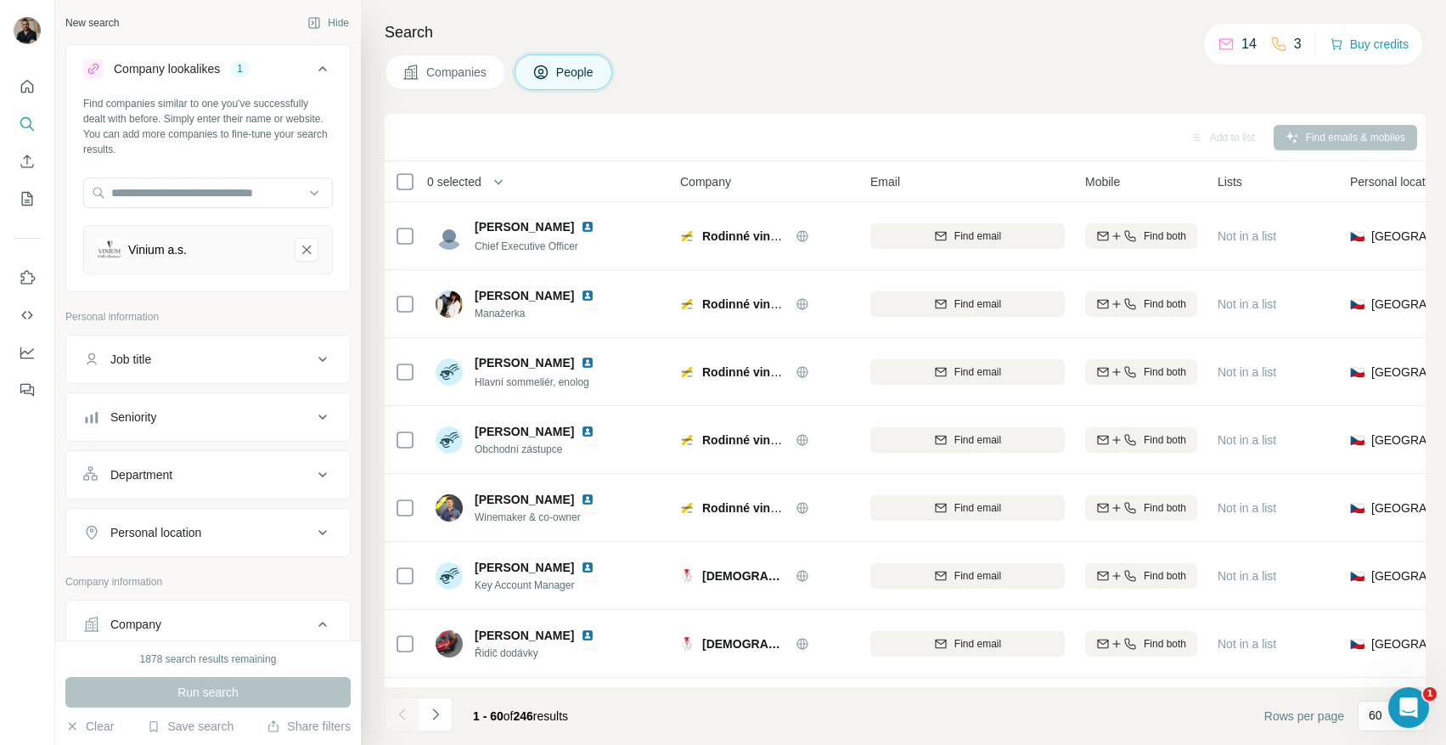
click at [448, 66] on span "Companies" at bounding box center [457, 72] width 62 height 17
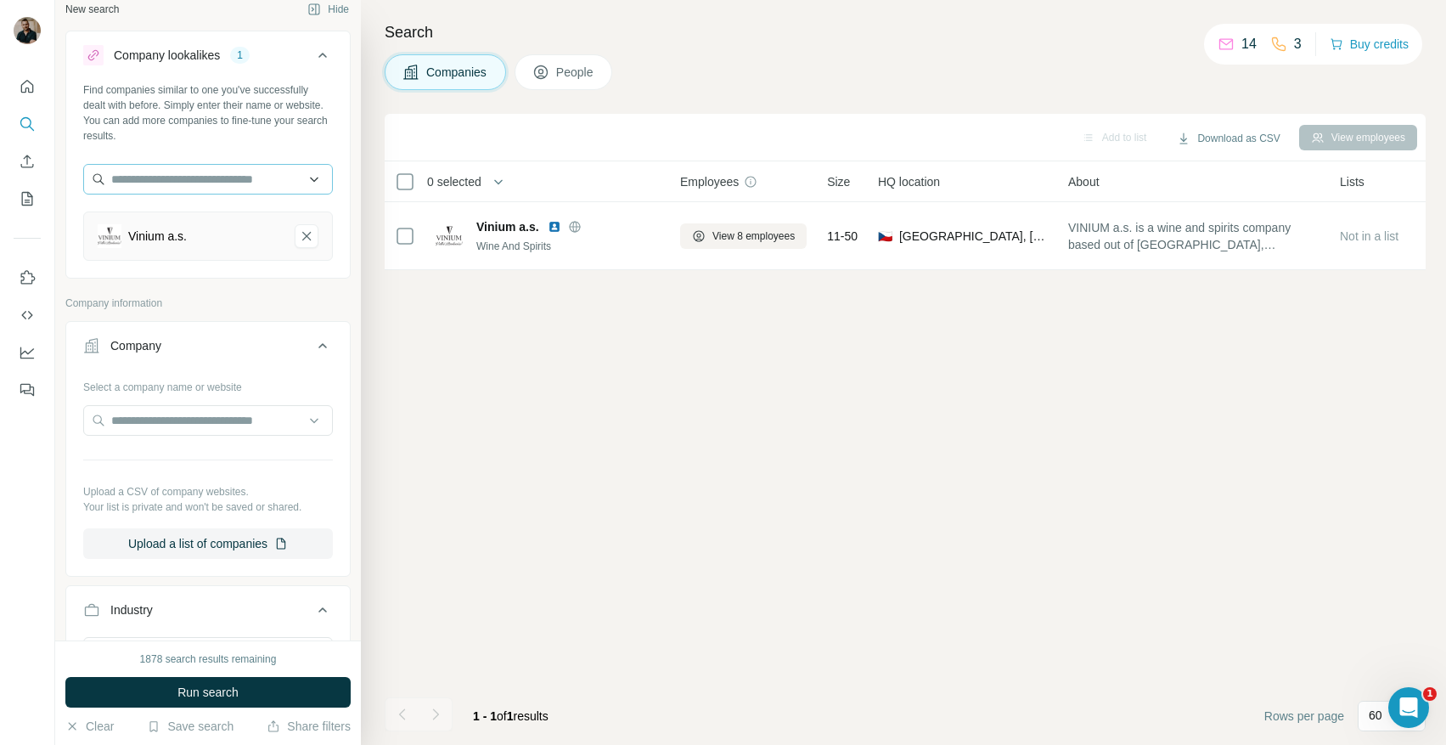
scroll to position [14, 0]
click at [206, 684] on span "Run search" at bounding box center [207, 692] width 61 height 17
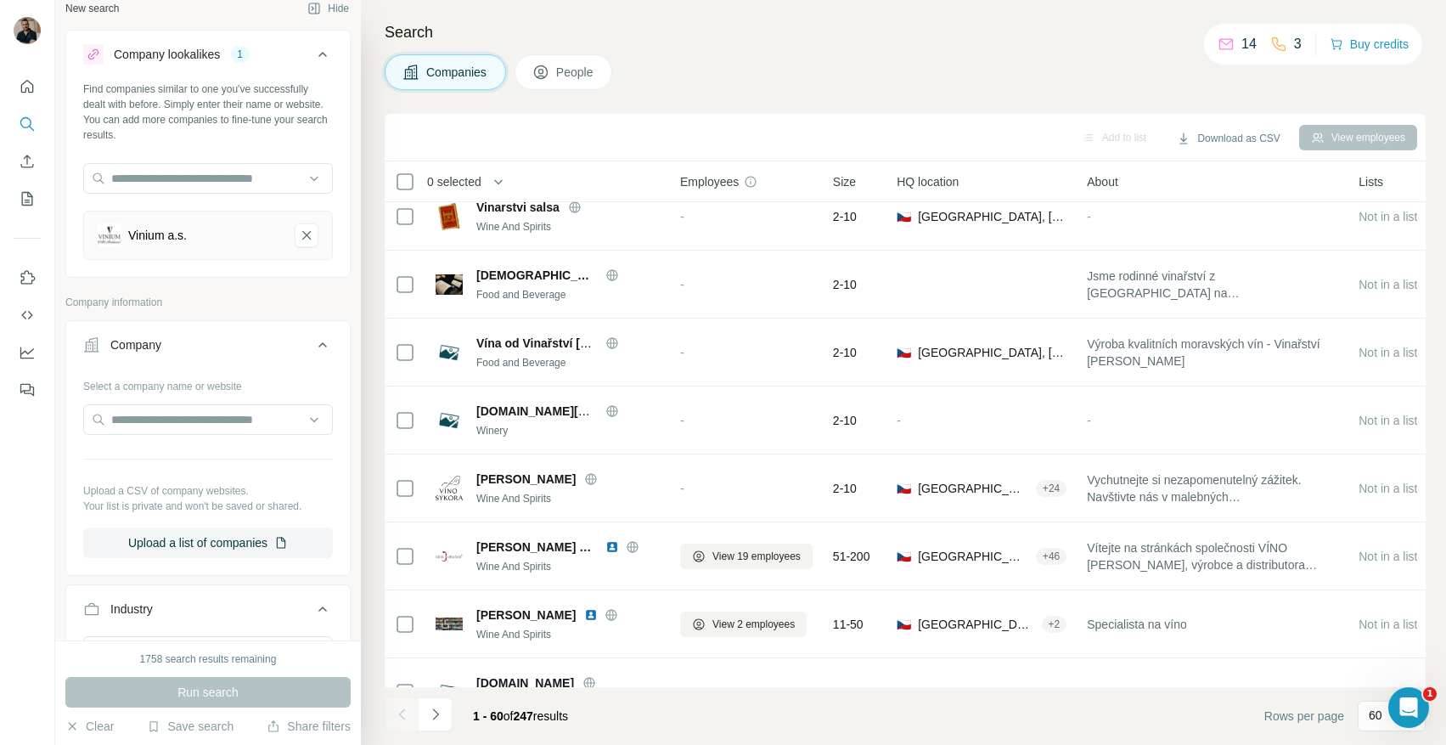
scroll to position [897, 0]
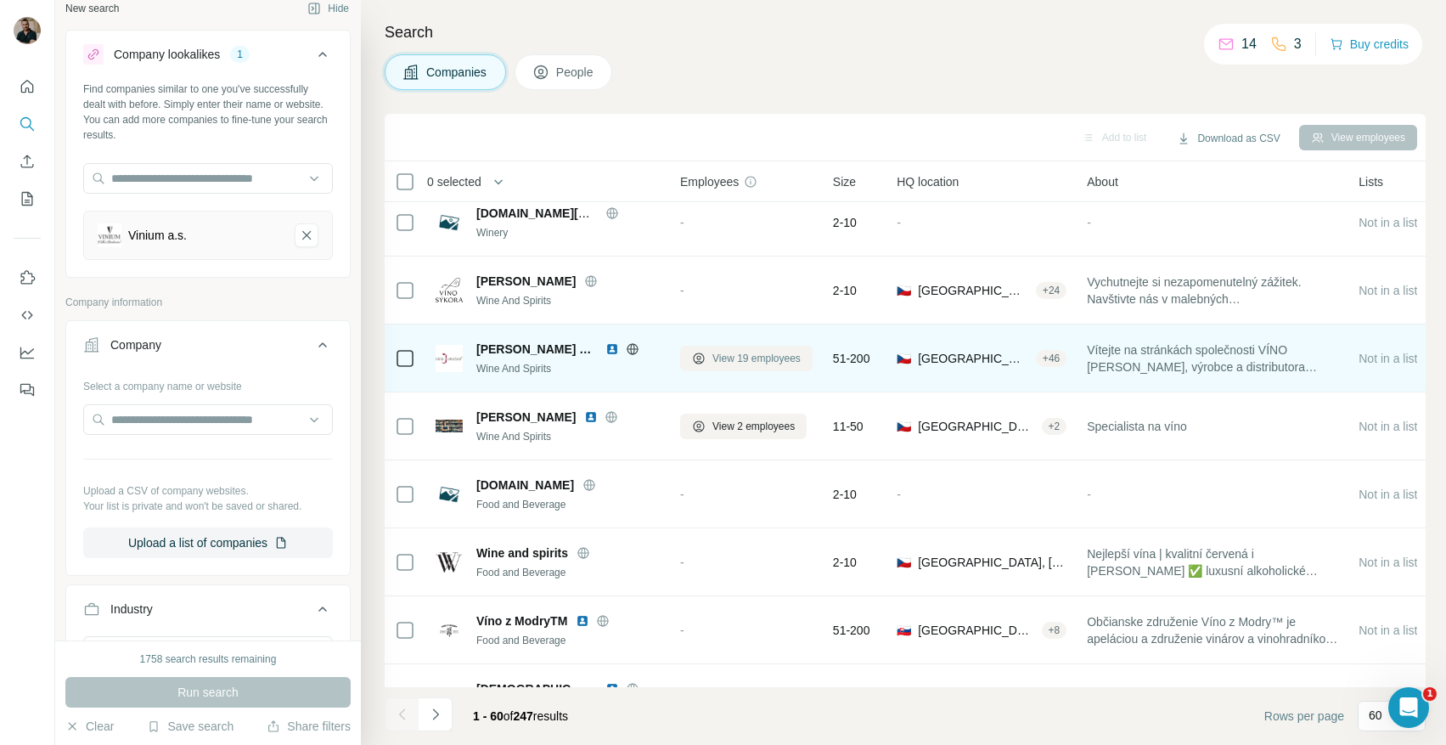
click at [729, 356] on span "View 19 employees" at bounding box center [756, 358] width 88 height 15
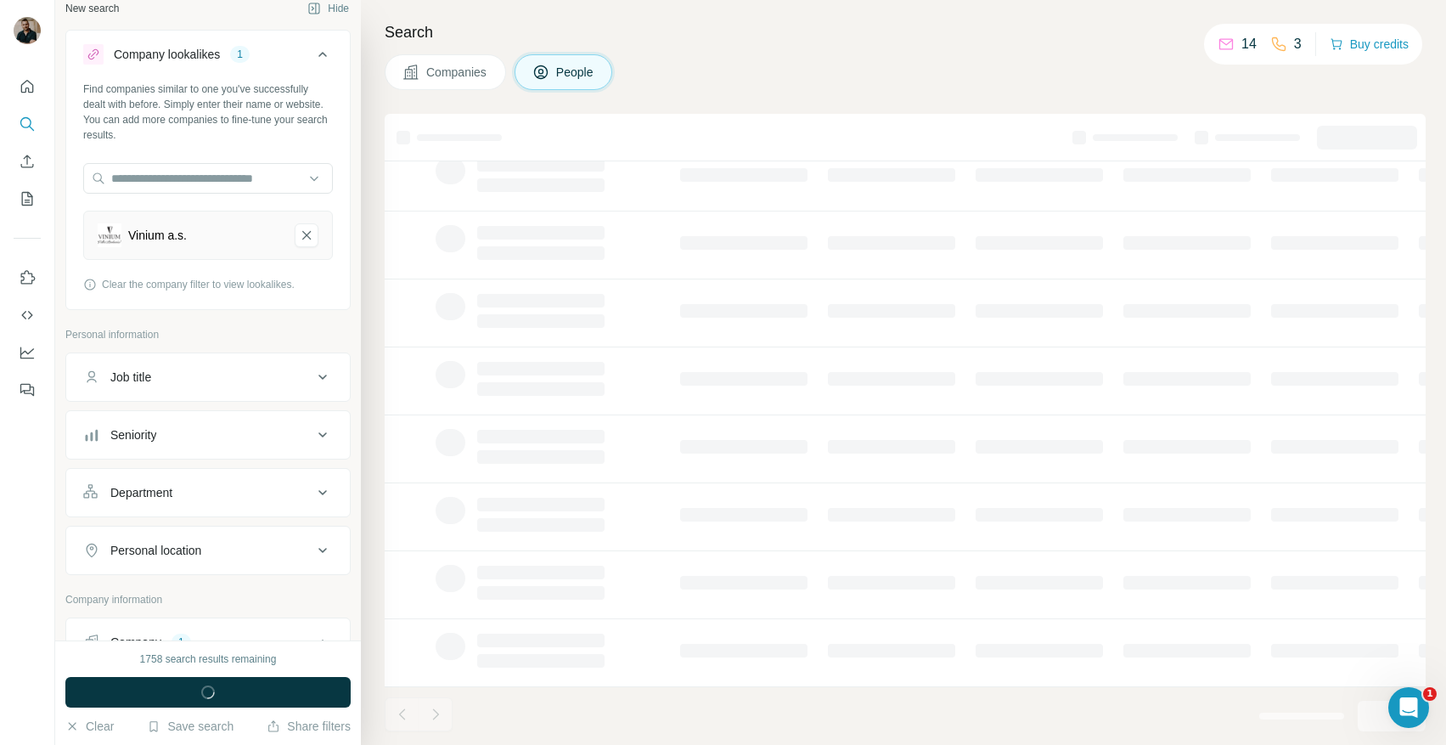
scroll to position [194, 0]
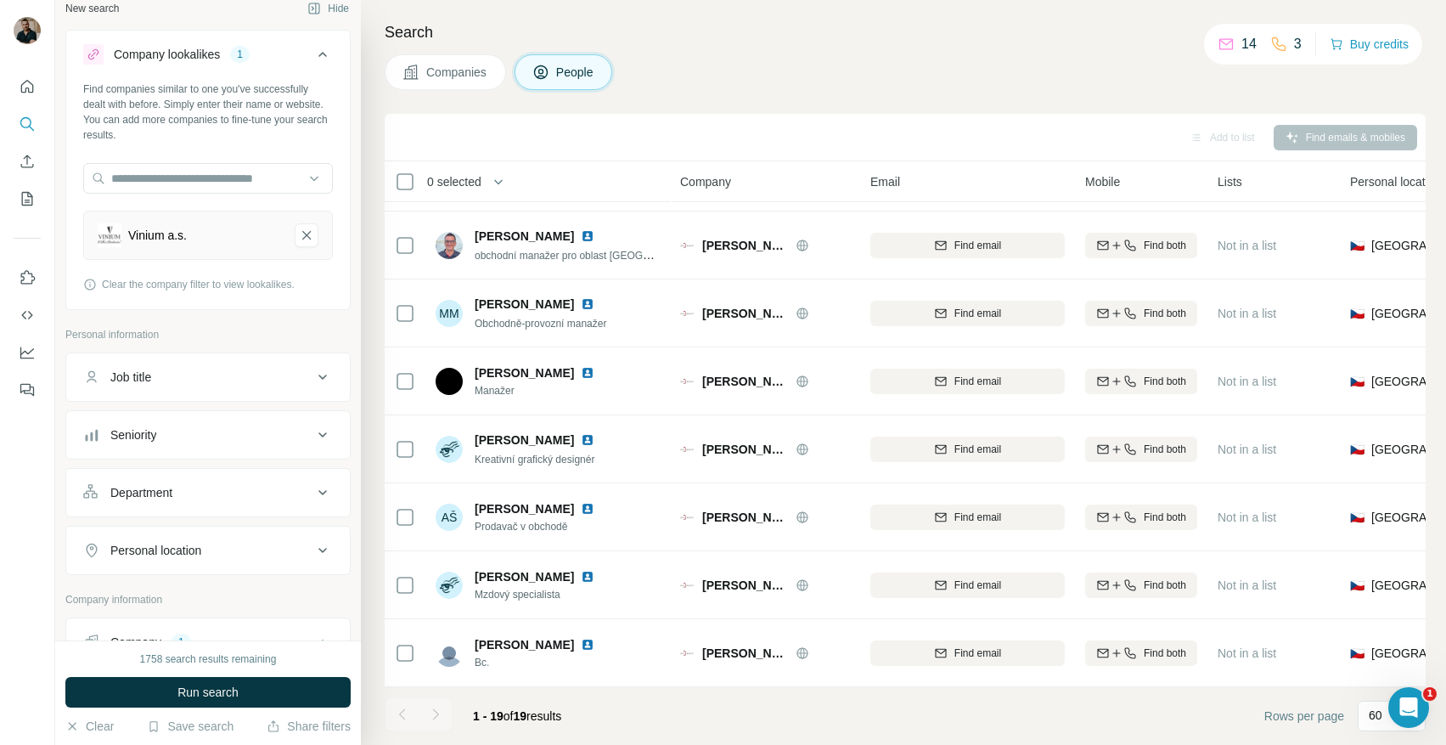
scroll to position [806, 0]
click at [239, 430] on div "Seniority" at bounding box center [197, 434] width 229 height 17
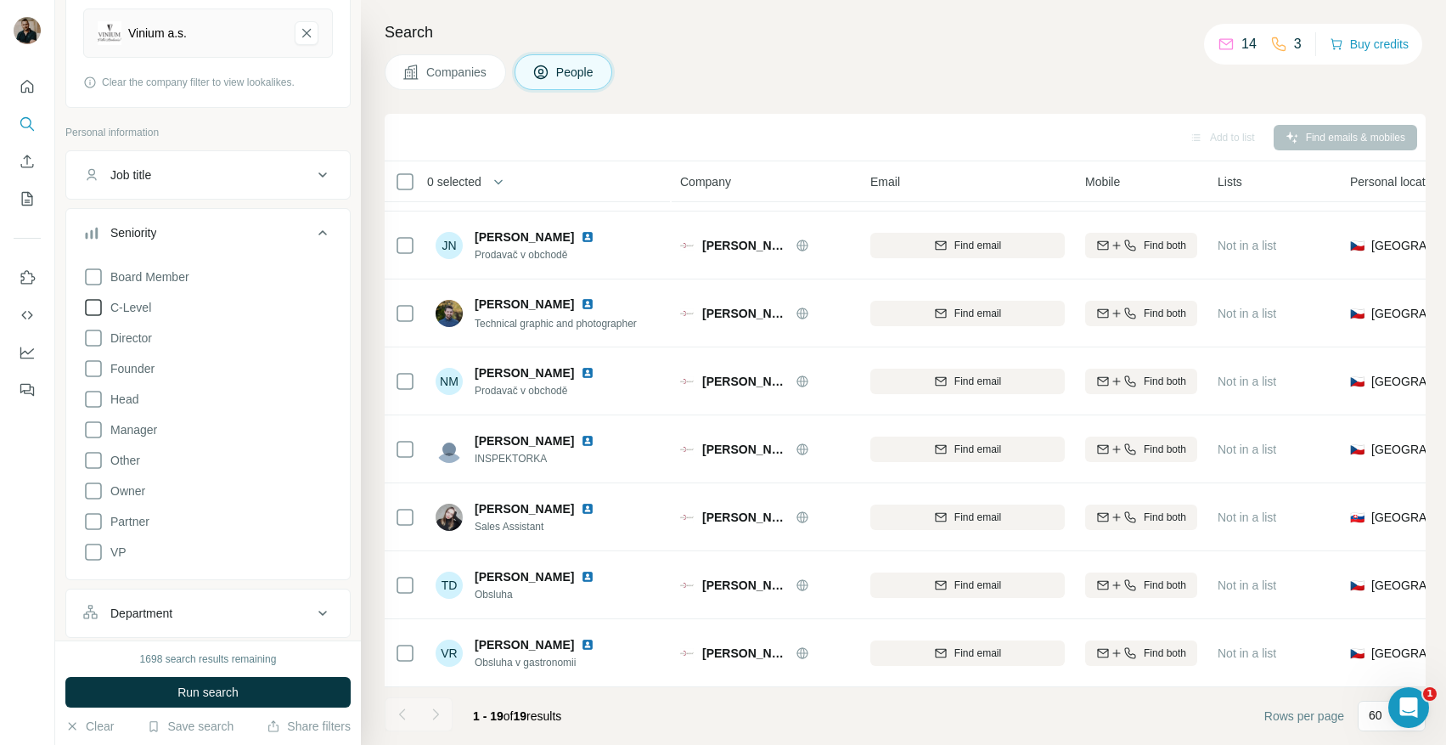
scroll to position [216, 0]
click at [131, 303] on span "C-Level" at bounding box center [128, 308] width 48 height 17
click at [134, 343] on span "Director" at bounding box center [128, 338] width 48 height 17
click at [138, 369] on span "Founder" at bounding box center [129, 369] width 51 height 17
click at [129, 399] on span "Head" at bounding box center [121, 399] width 35 height 17
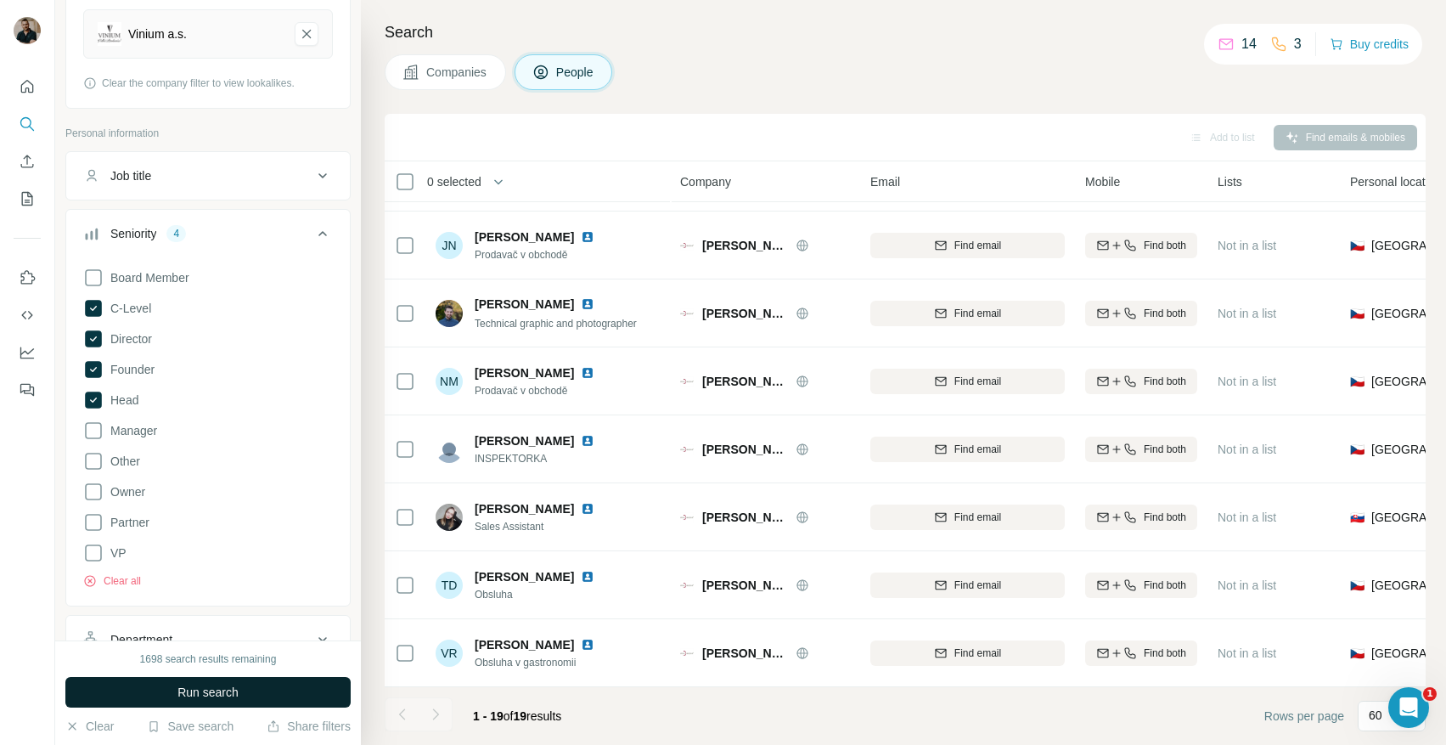
click at [200, 697] on span "Run search" at bounding box center [207, 692] width 61 height 17
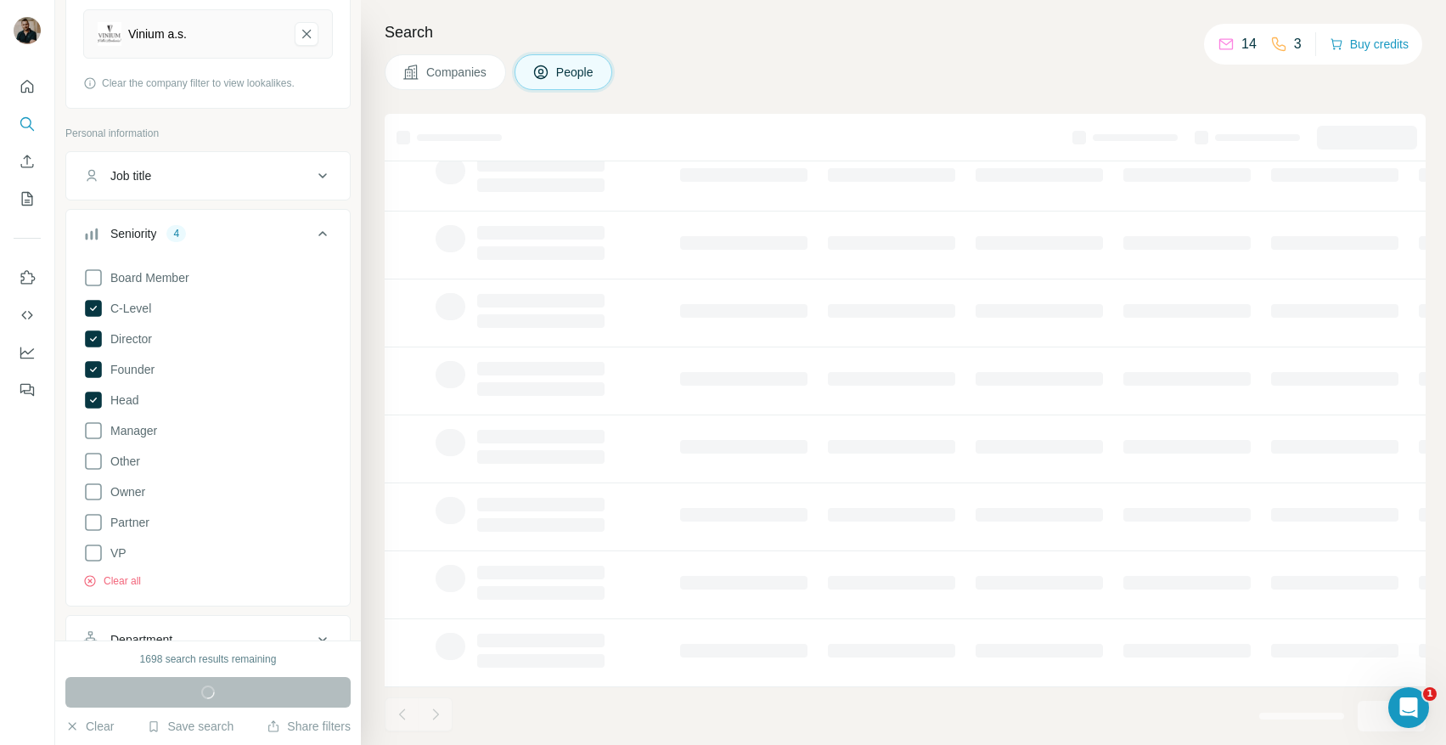
scroll to position [194, 0]
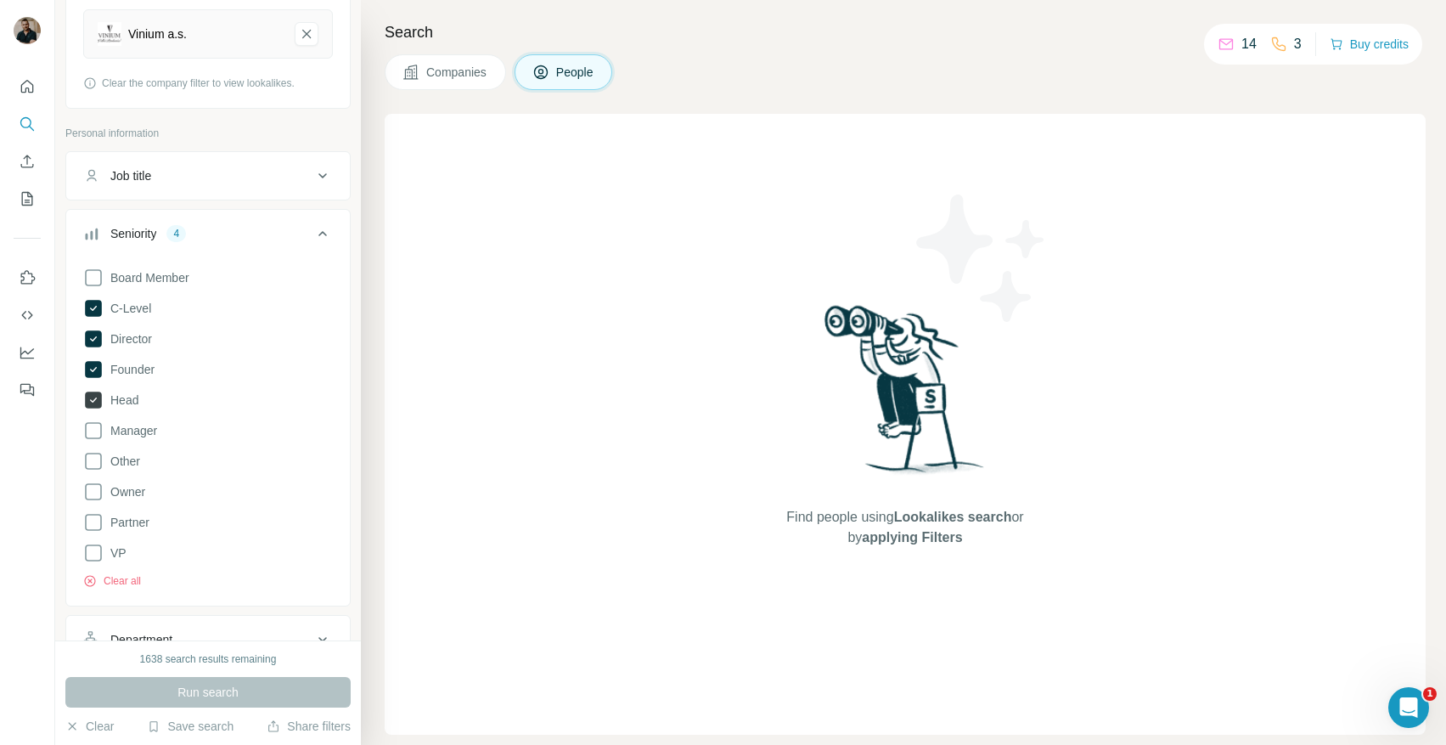
click at [95, 403] on icon at bounding box center [93, 399] width 17 height 17
click at [100, 371] on icon at bounding box center [93, 369] width 17 height 17
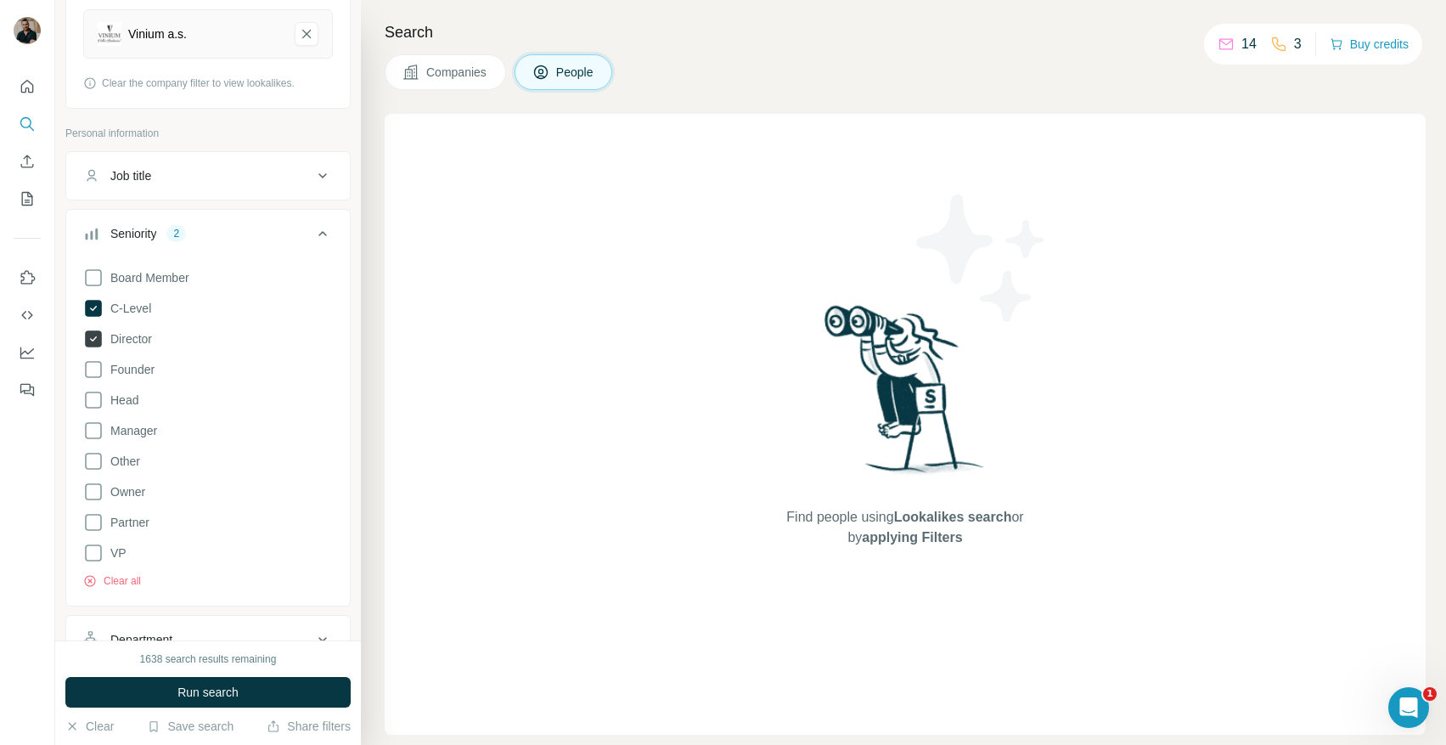
click at [101, 341] on icon at bounding box center [93, 338] width 17 height 17
click at [101, 308] on icon at bounding box center [93, 308] width 17 height 17
click at [199, 689] on span "Run search" at bounding box center [207, 692] width 61 height 17
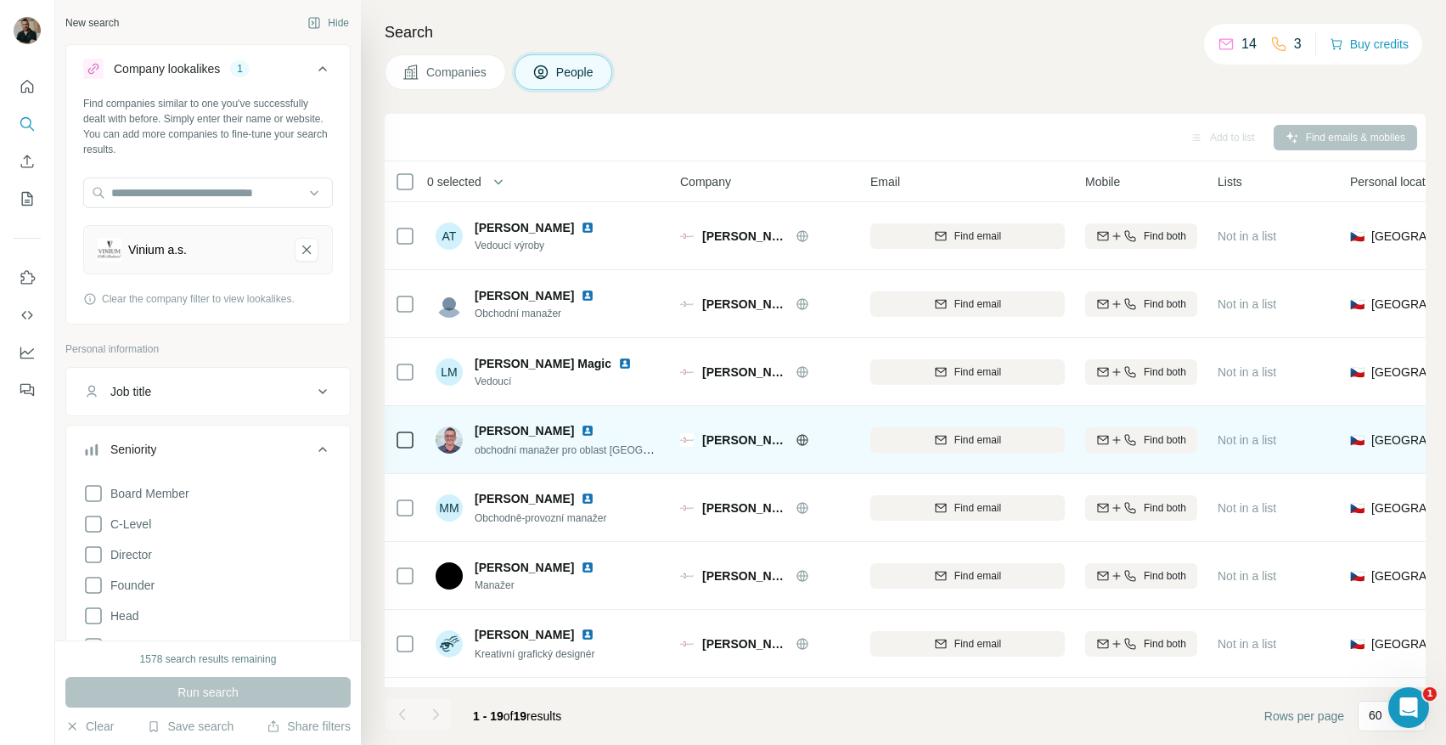
click at [581, 430] on img at bounding box center [588, 431] width 14 height 14
